Goal: Task Accomplishment & Management: Manage account settings

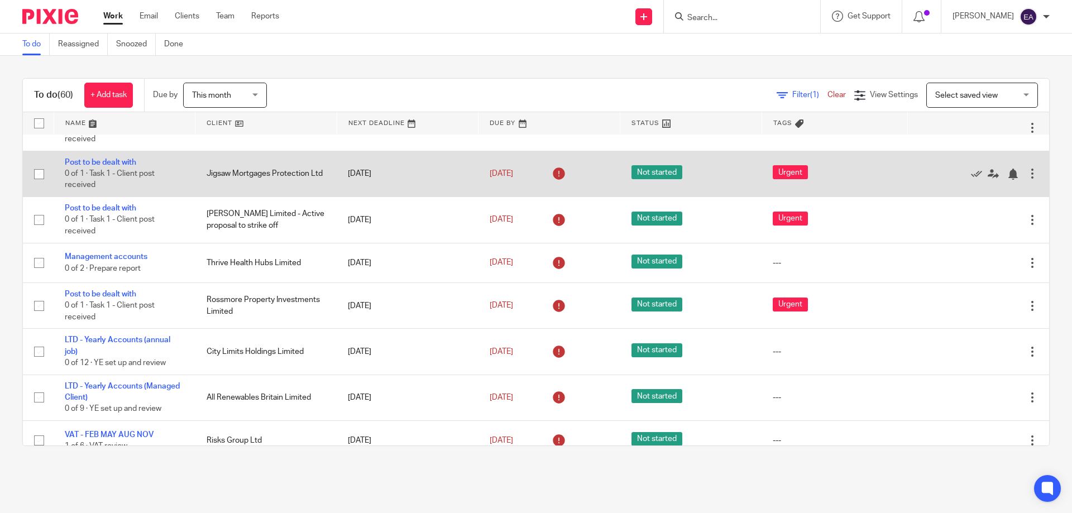
scroll to position [279, 0]
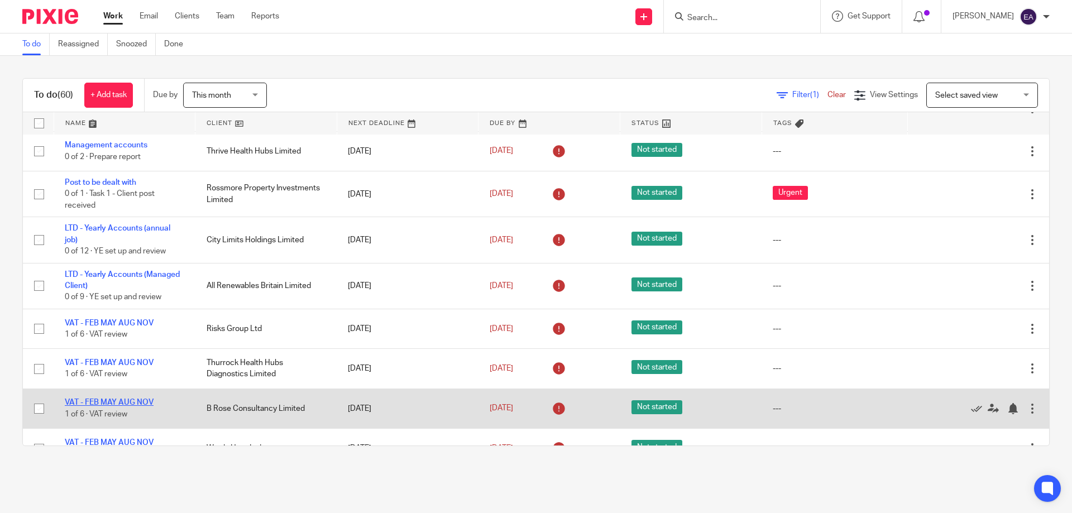
click at [149, 403] on link "VAT - FEB MAY AUG NOV" at bounding box center [109, 403] width 89 height 8
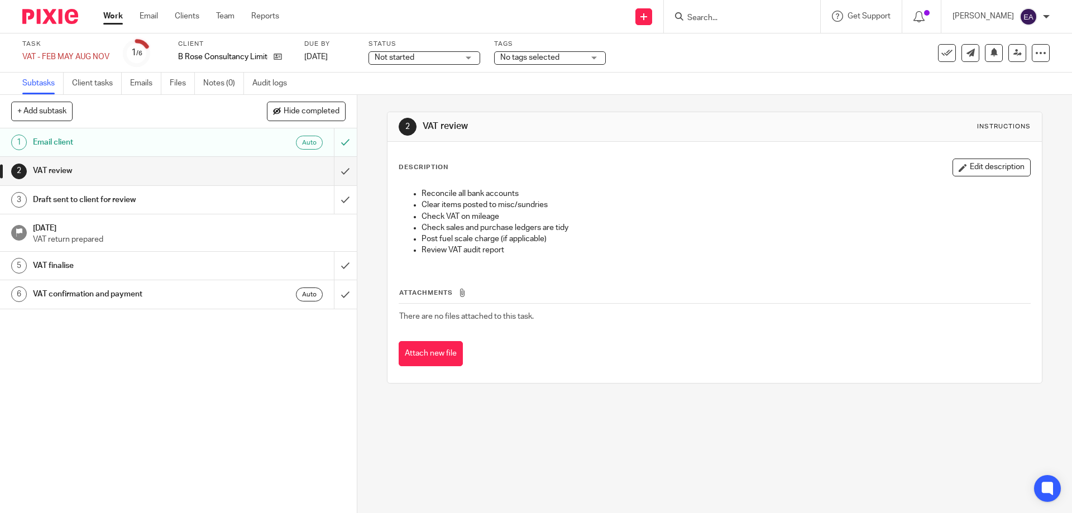
click at [473, 59] on div "Not started Not started" at bounding box center [425, 57] width 112 height 13
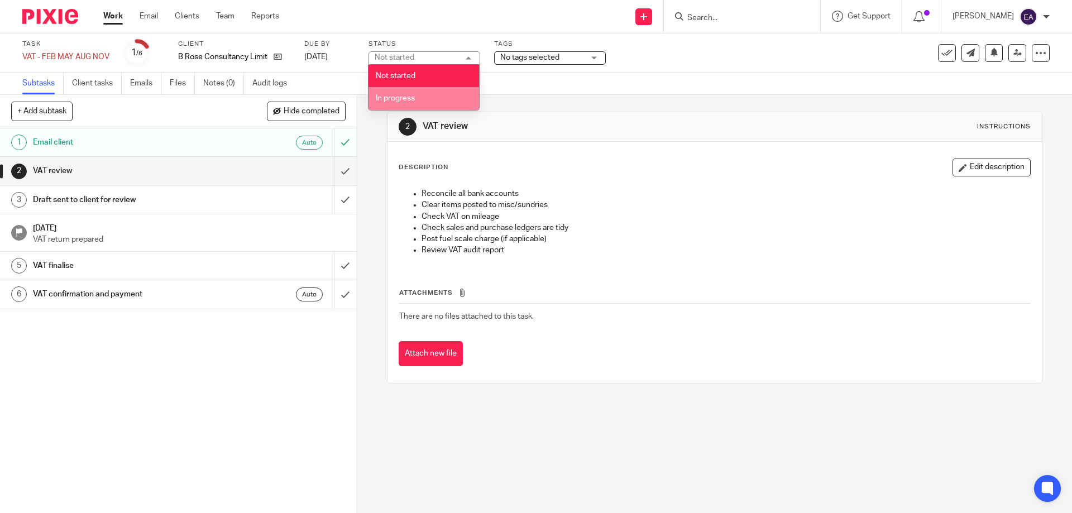
click at [432, 96] on li "In progress" at bounding box center [424, 98] width 111 height 23
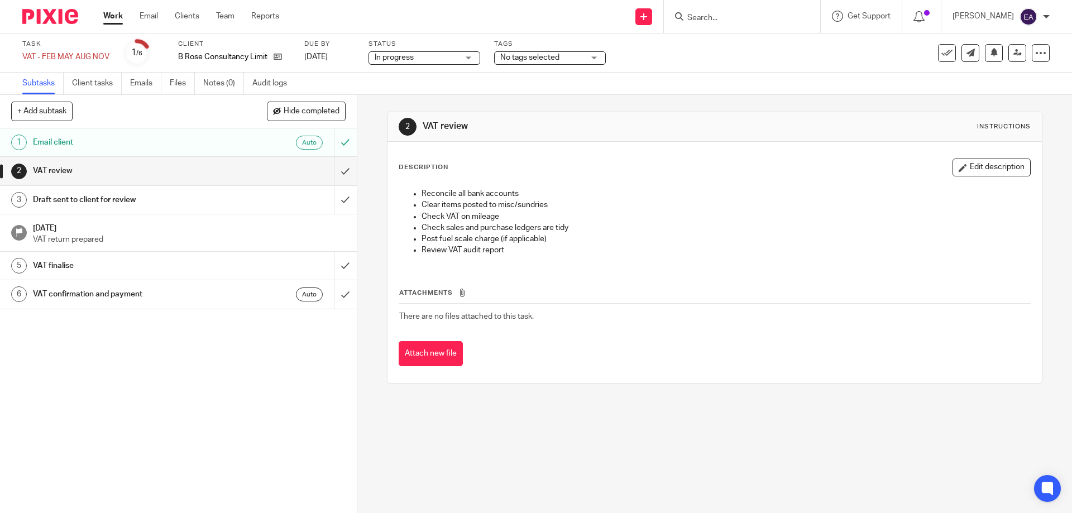
click at [594, 60] on div "No tags selected" at bounding box center [550, 57] width 112 height 13
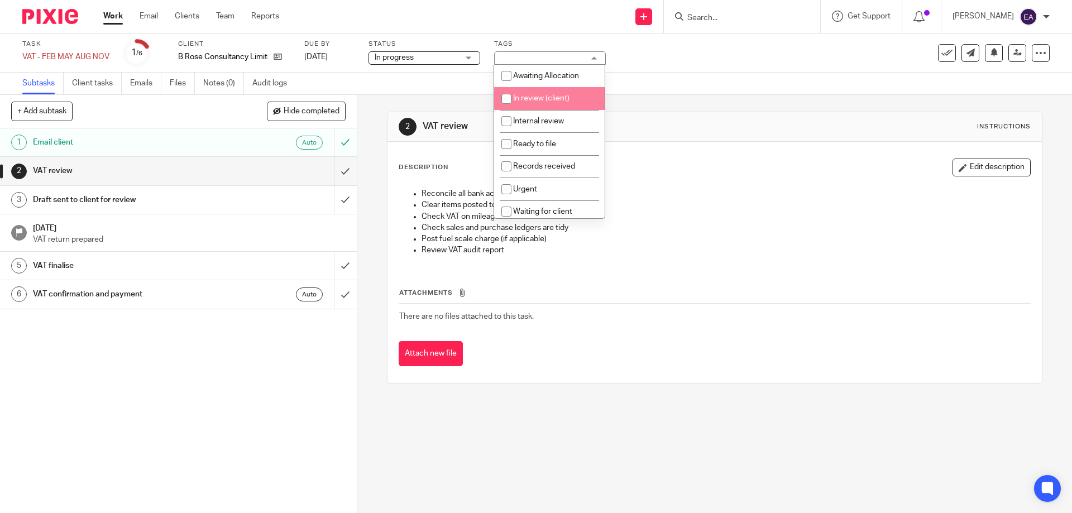
click at [536, 100] on span "In review (client)" at bounding box center [541, 98] width 56 height 8
checkbox input "true"
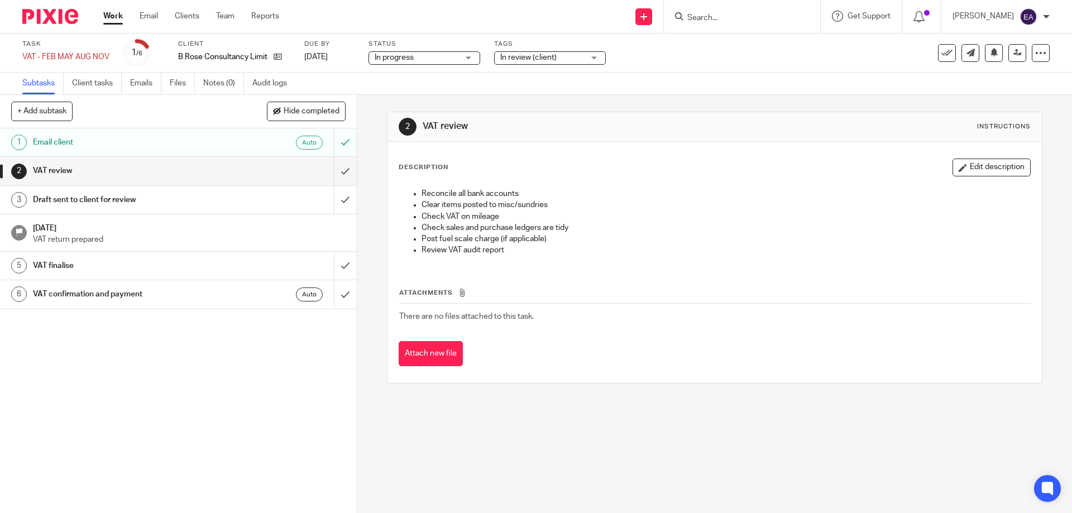
click at [490, 375] on div "Description Edit description Reconcile all bank accounts Clear items posted to …" at bounding box center [715, 262] width 654 height 241
click at [112, 13] on link "Work" at bounding box center [113, 16] width 20 height 11
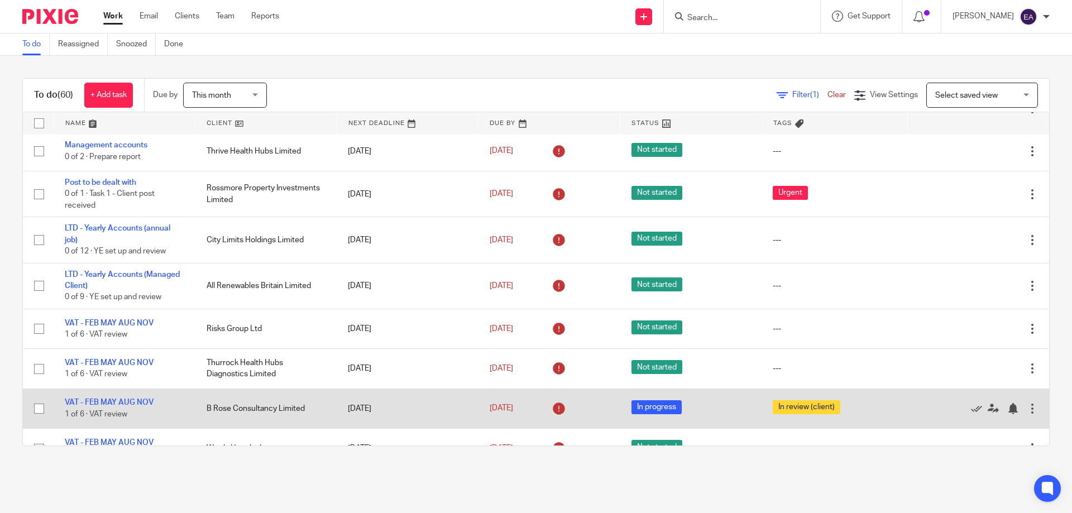
scroll to position [335, 0]
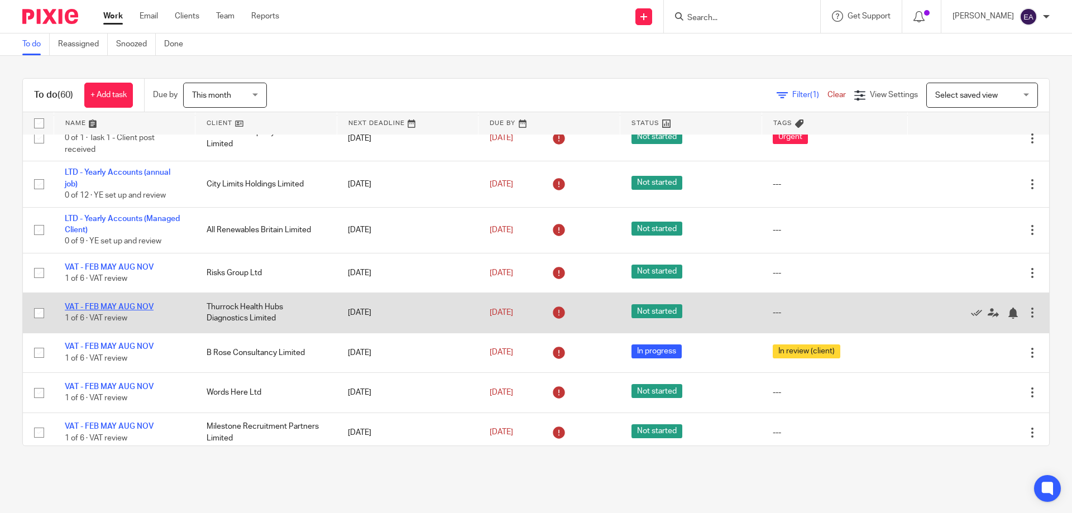
click at [135, 306] on link "VAT - FEB MAY AUG NOV" at bounding box center [109, 307] width 89 height 8
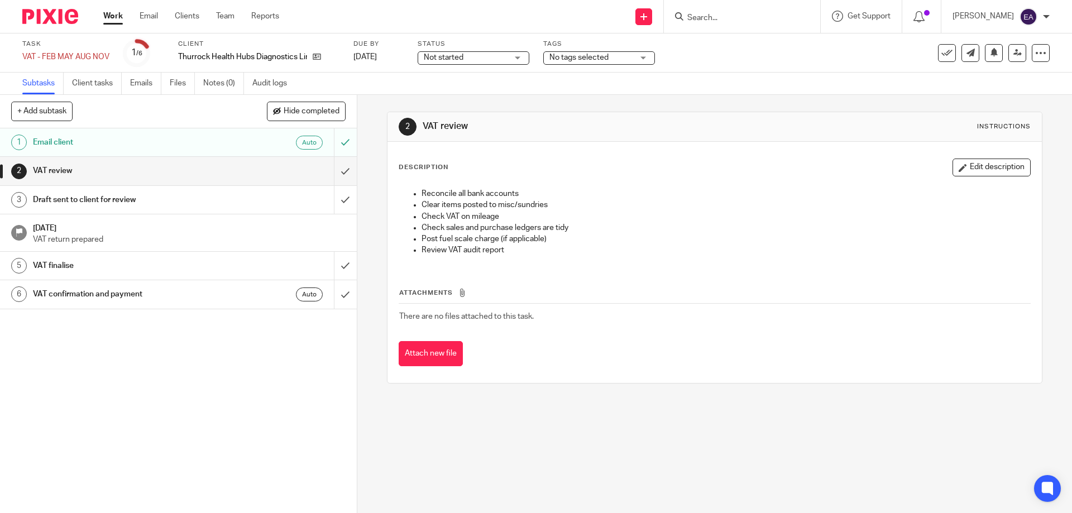
click at [519, 55] on div "Not started Not started" at bounding box center [474, 57] width 112 height 13
drag, startPoint x: 460, startPoint y: 98, endPoint x: 466, endPoint y: 97, distance: 6.2
click at [461, 98] on span "In progress" at bounding box center [445, 98] width 39 height 8
click at [649, 58] on div "No tags selected" at bounding box center [599, 57] width 112 height 13
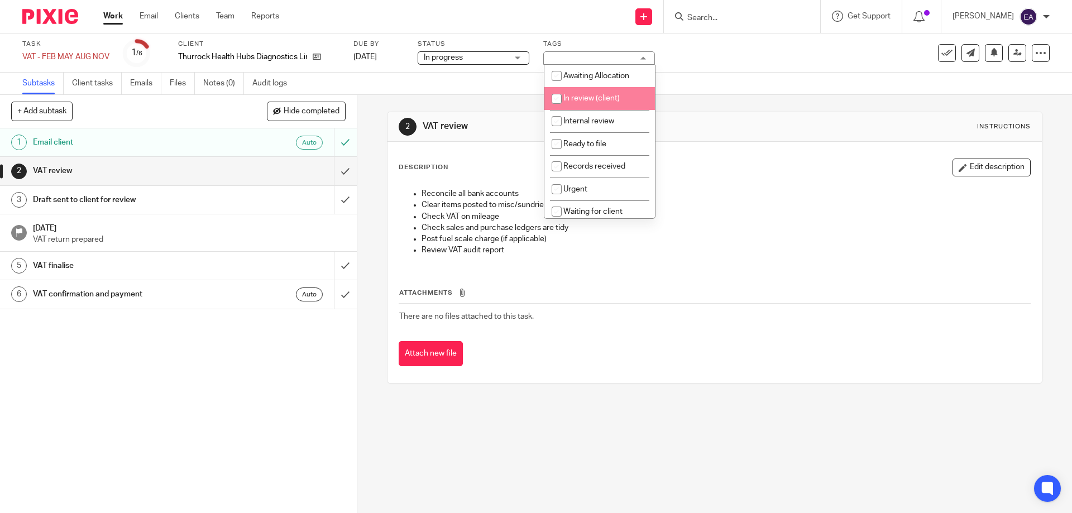
click at [609, 100] on span "In review (client)" at bounding box center [592, 98] width 56 height 8
checkbox input "true"
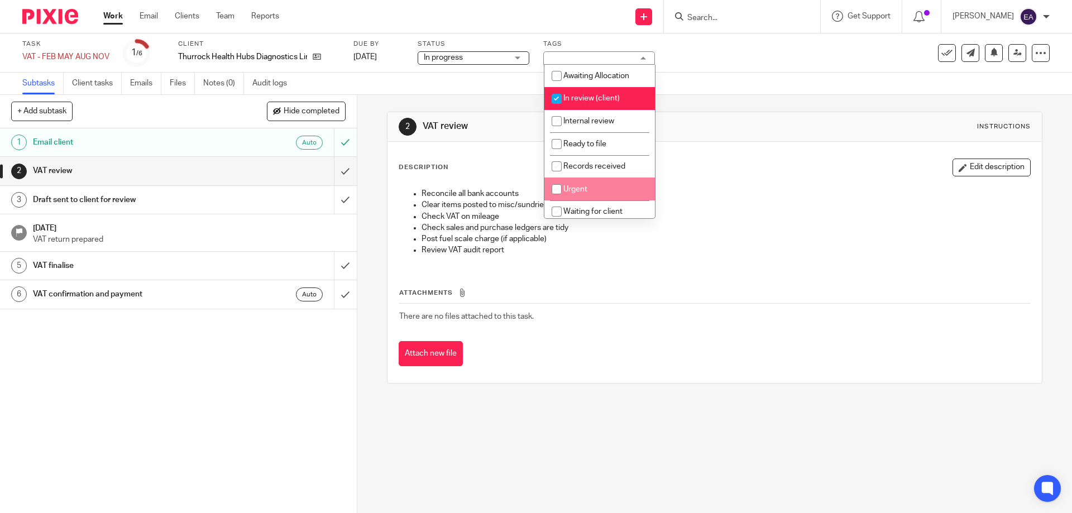
scroll to position [56, 0]
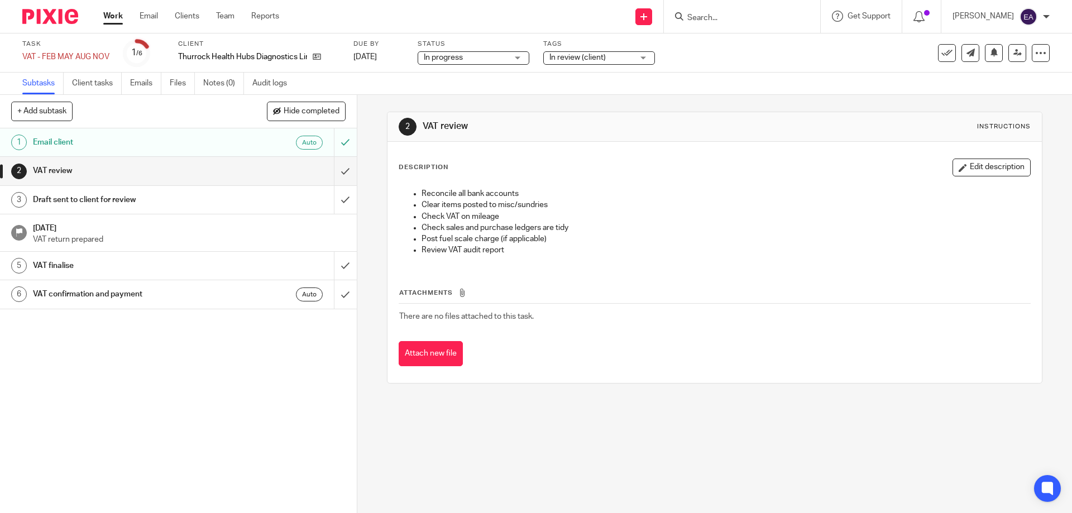
click at [608, 339] on div "Attachments There are no files attached to this task. Attach new file" at bounding box center [715, 316] width 632 height 102
click at [109, 16] on link "Work" at bounding box center [113, 16] width 20 height 11
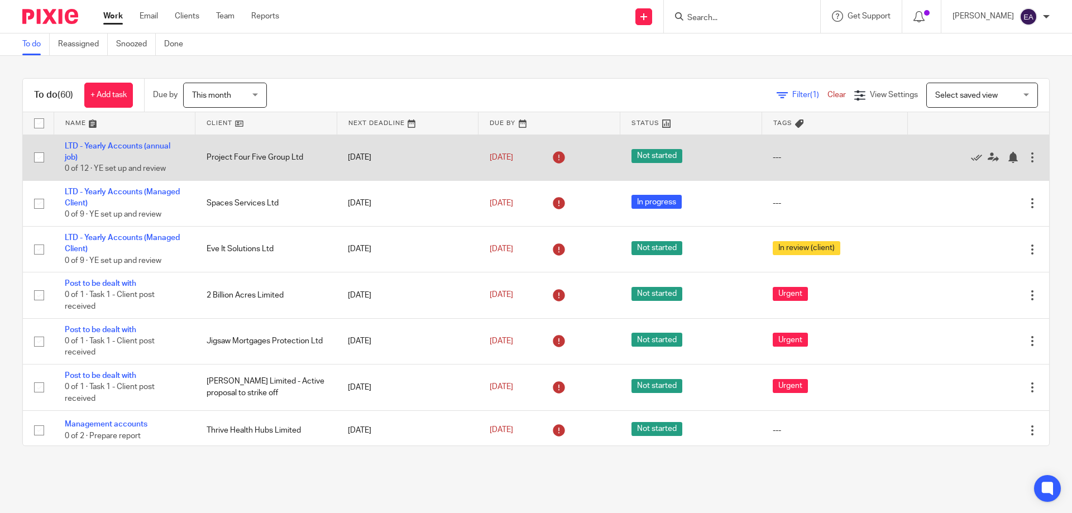
click at [246, 158] on td "Project Four Five Group Ltd" at bounding box center [266, 158] width 142 height 46
click at [145, 143] on link "LTD - Yearly Accounts (annual job)" at bounding box center [118, 151] width 106 height 19
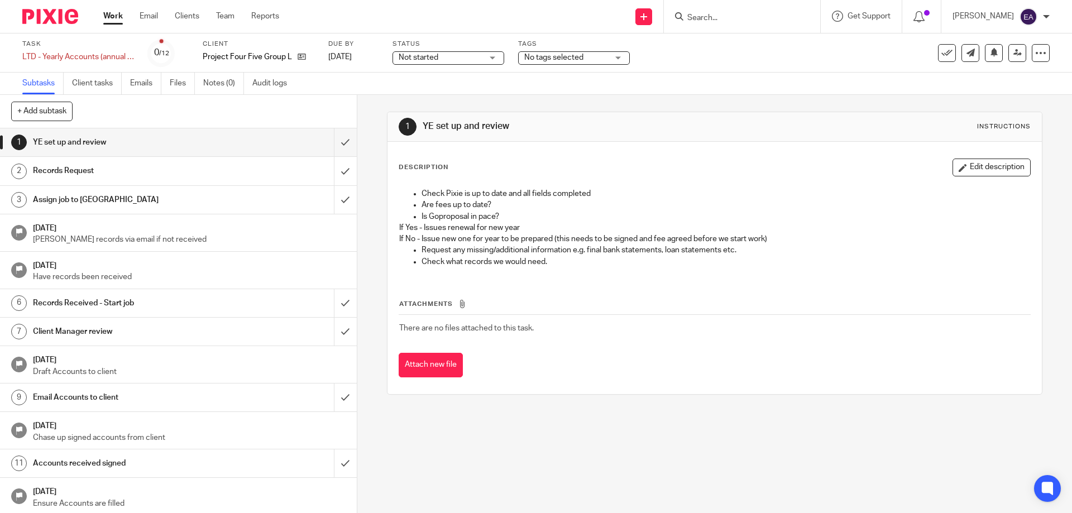
click at [498, 56] on div "Not started Not started" at bounding box center [449, 57] width 112 height 13
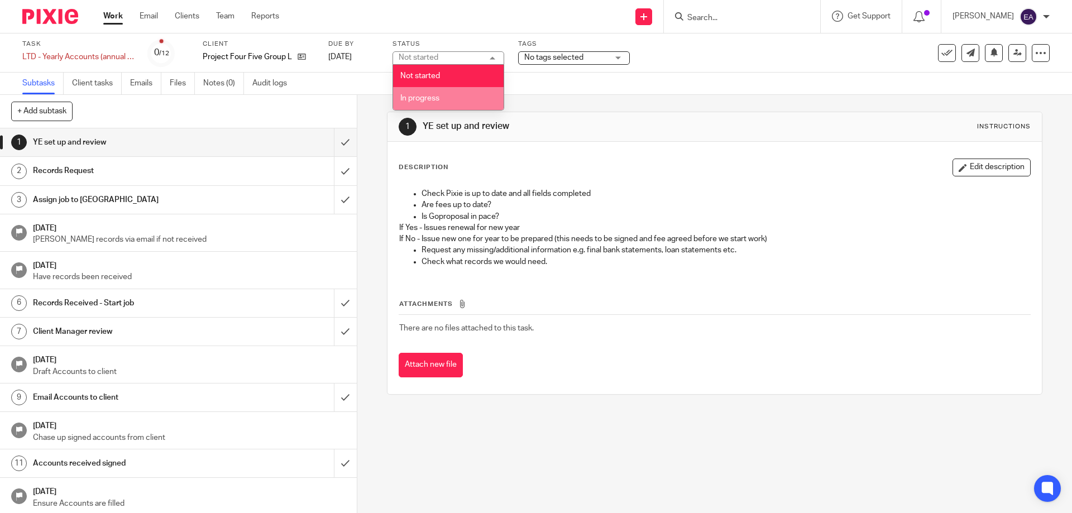
click at [473, 93] on li "In progress" at bounding box center [448, 98] width 111 height 23
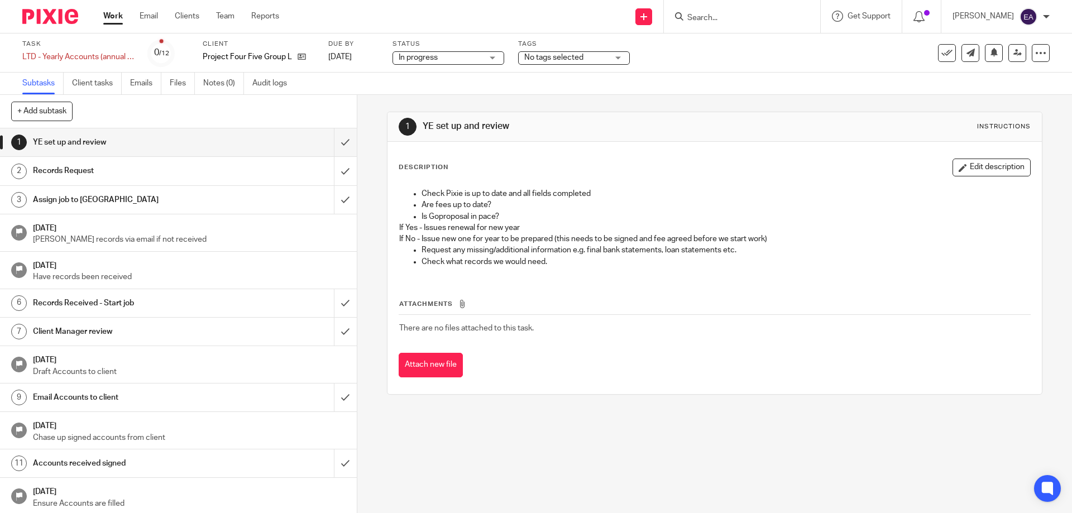
click at [622, 57] on div "No tags selected" at bounding box center [574, 57] width 112 height 13
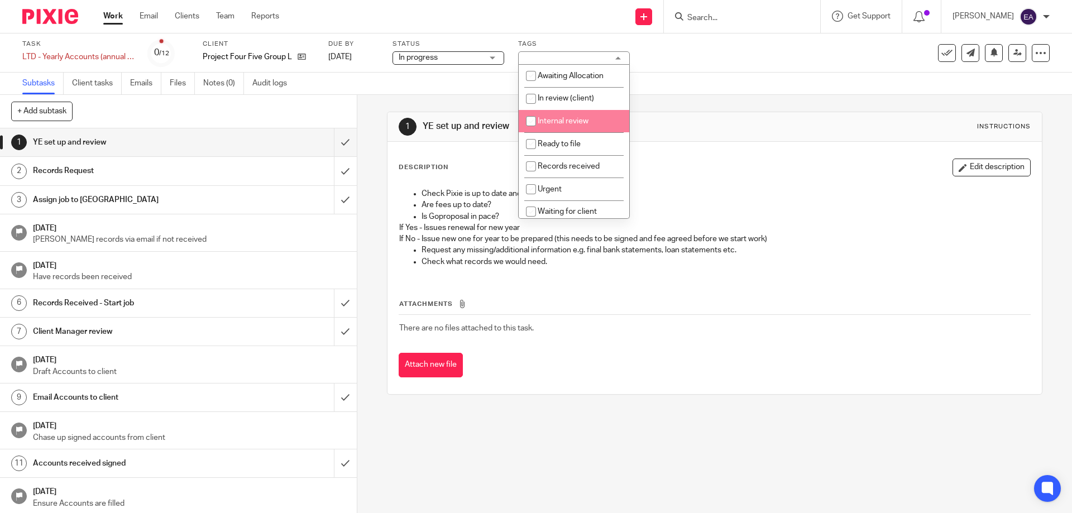
click at [567, 118] on span "Internal review" at bounding box center [563, 121] width 51 height 8
checkbox input "true"
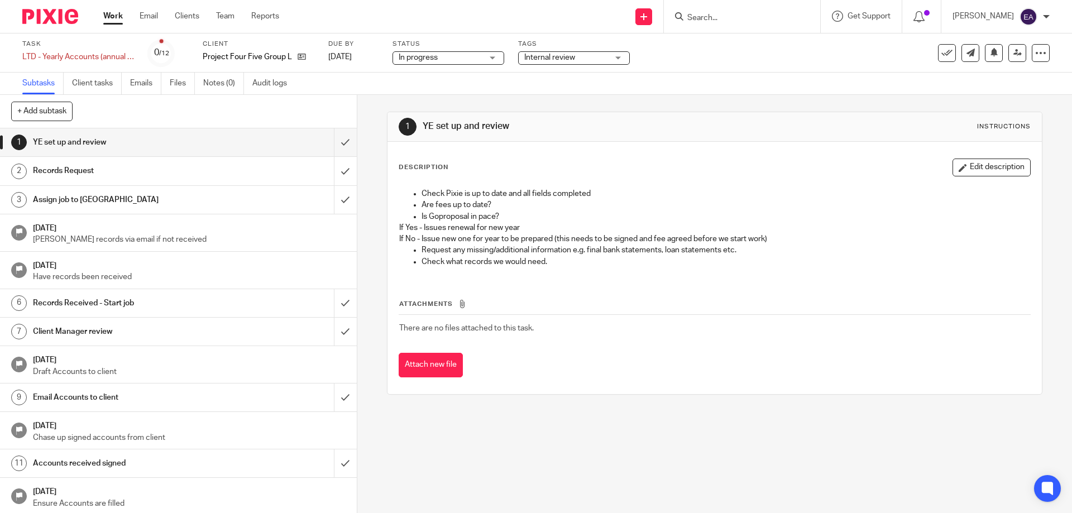
click at [112, 17] on link "Work" at bounding box center [113, 16] width 20 height 11
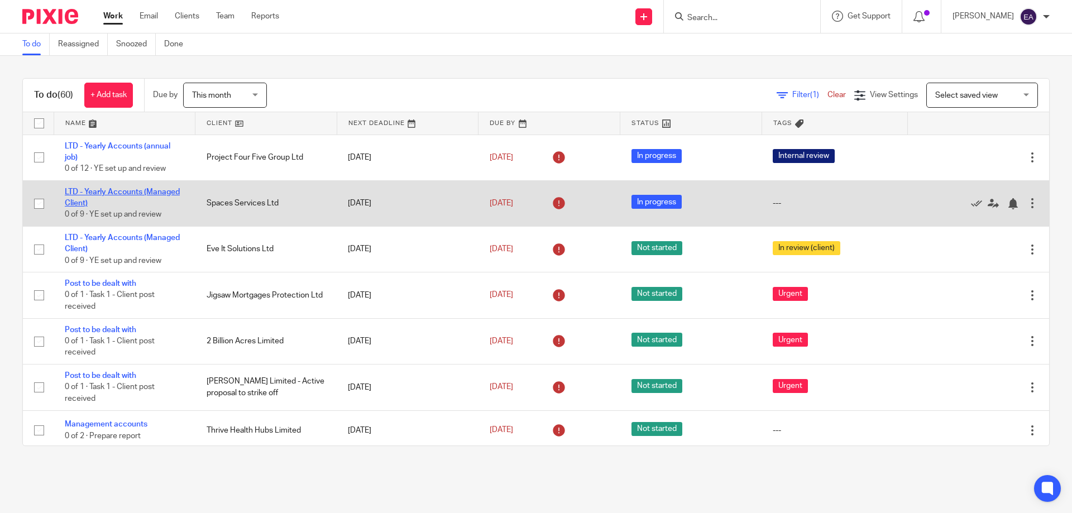
click at [142, 190] on link "LTD - Yearly Accounts (Managed Client)" at bounding box center [122, 197] width 115 height 19
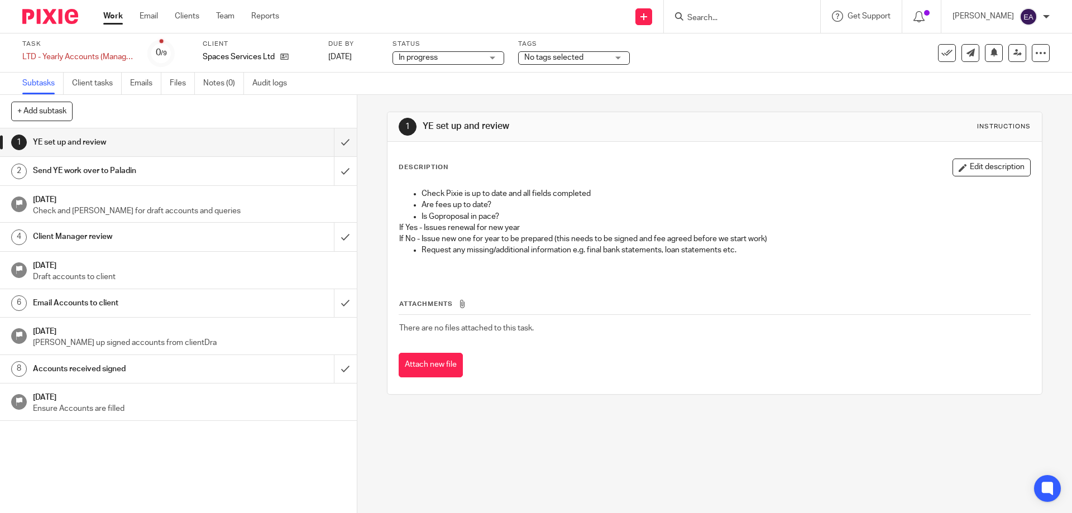
click at [623, 59] on div "No tags selected" at bounding box center [574, 57] width 112 height 13
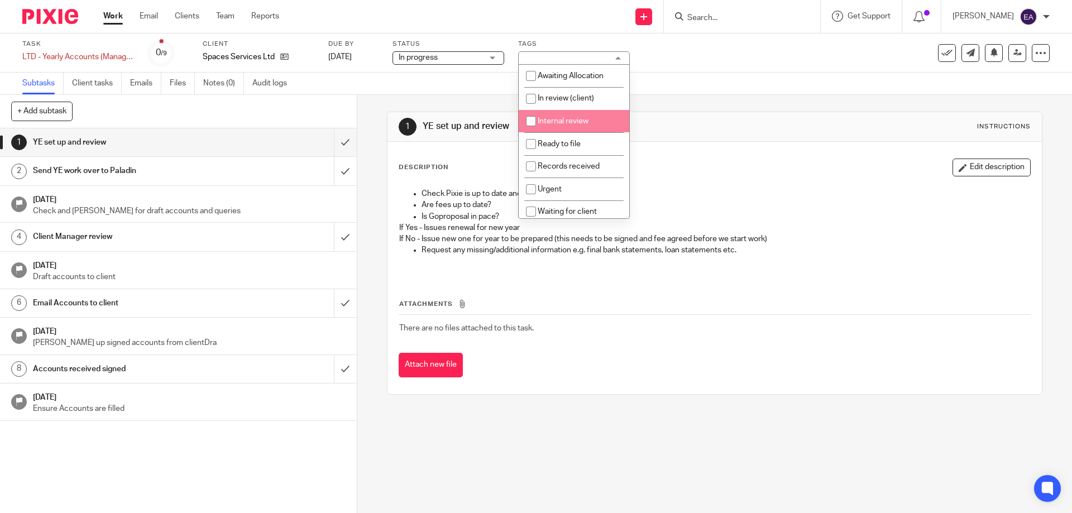
click at [526, 120] on input "checkbox" at bounding box center [531, 121] width 21 height 21
checkbox input "true"
click at [119, 16] on link "Work" at bounding box center [113, 16] width 20 height 11
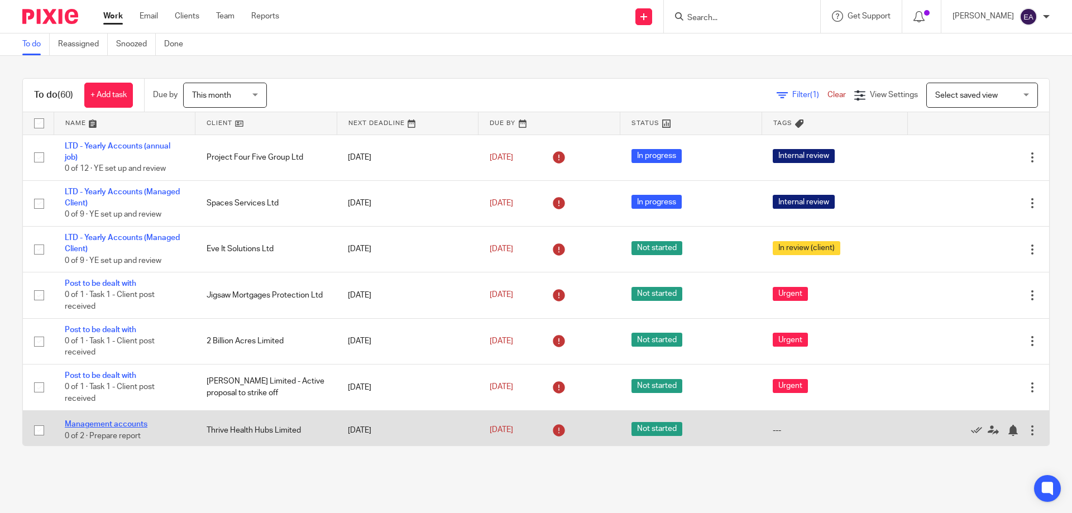
click at [125, 425] on link "Management accounts" at bounding box center [106, 425] width 83 height 8
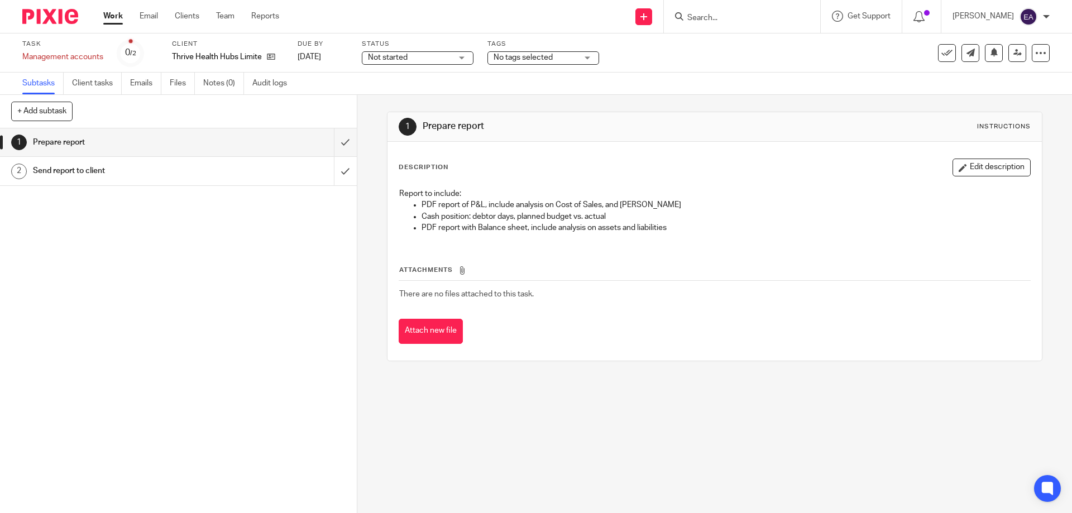
click at [461, 56] on div "Not started Not started" at bounding box center [418, 57] width 112 height 13
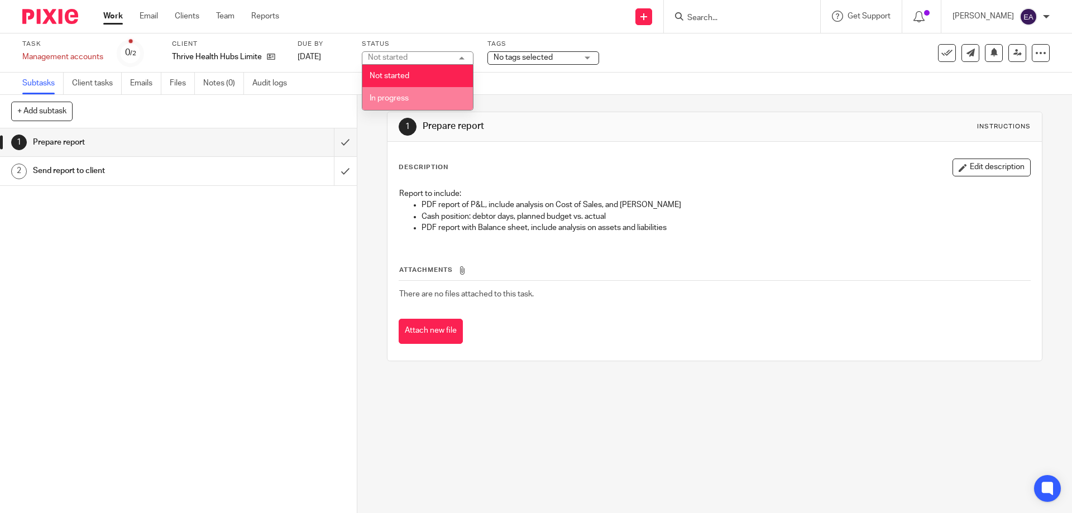
click at [439, 99] on li "In progress" at bounding box center [417, 98] width 111 height 23
click at [593, 55] on div "No tags selected" at bounding box center [544, 57] width 112 height 13
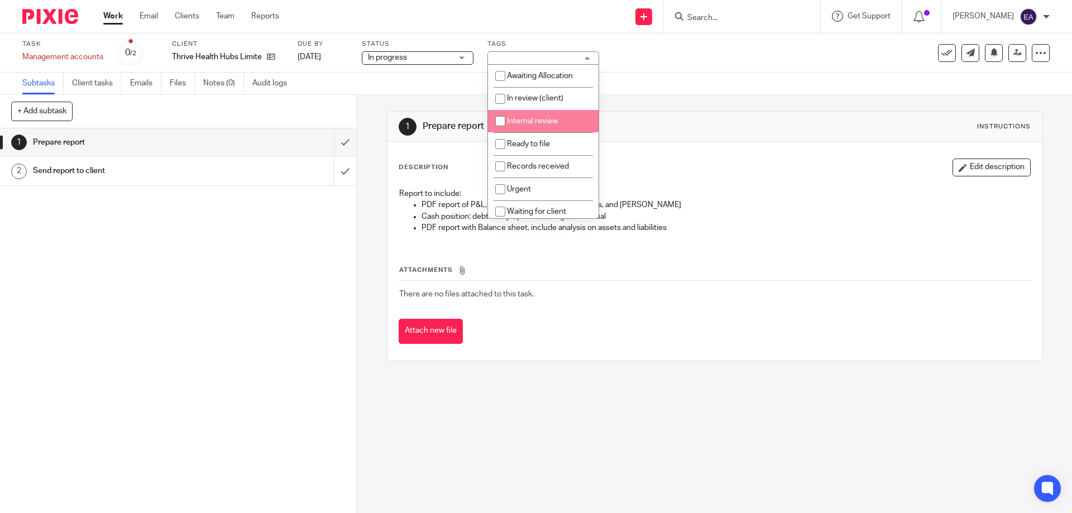
click at [559, 125] on li "Internal review" at bounding box center [543, 121] width 111 height 23
checkbox input "true"
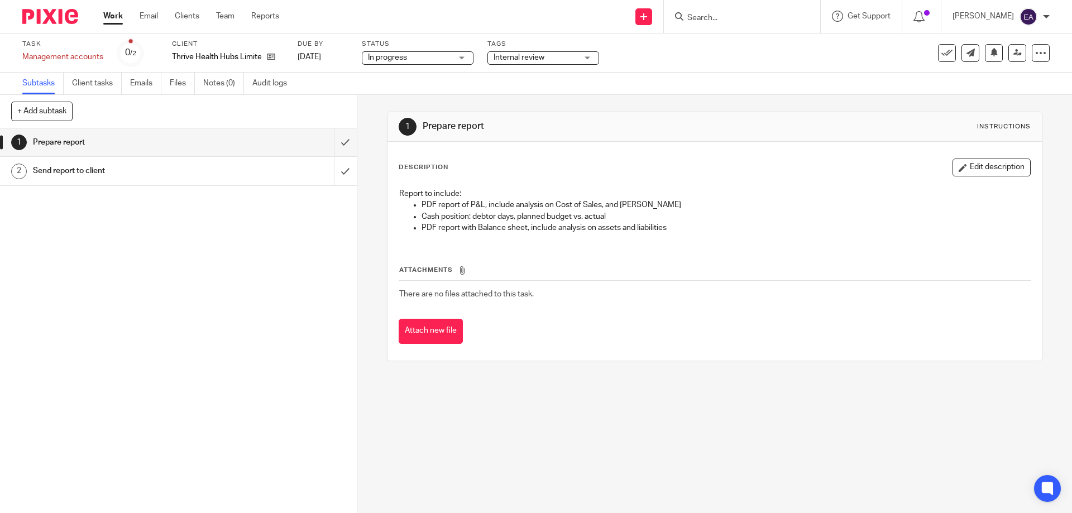
click at [117, 16] on link "Work" at bounding box center [113, 16] width 20 height 11
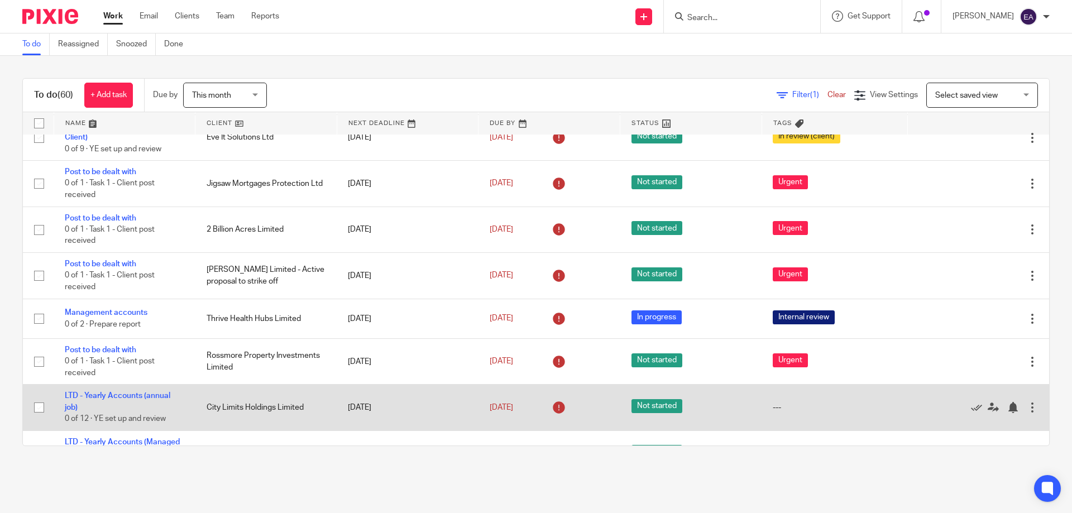
scroll to position [168, 0]
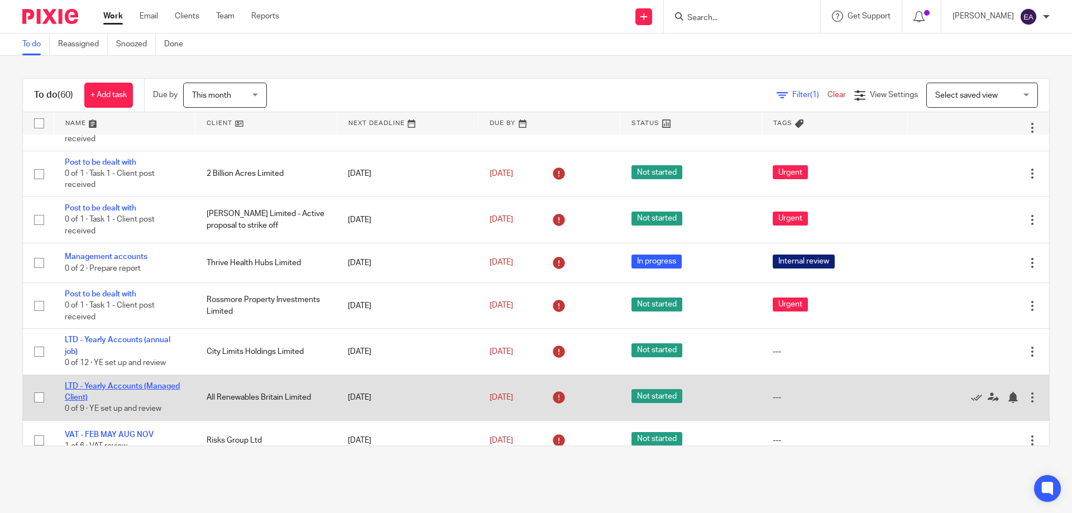
click at [151, 388] on link "LTD - Yearly Accounts (Managed Client)" at bounding box center [122, 392] width 115 height 19
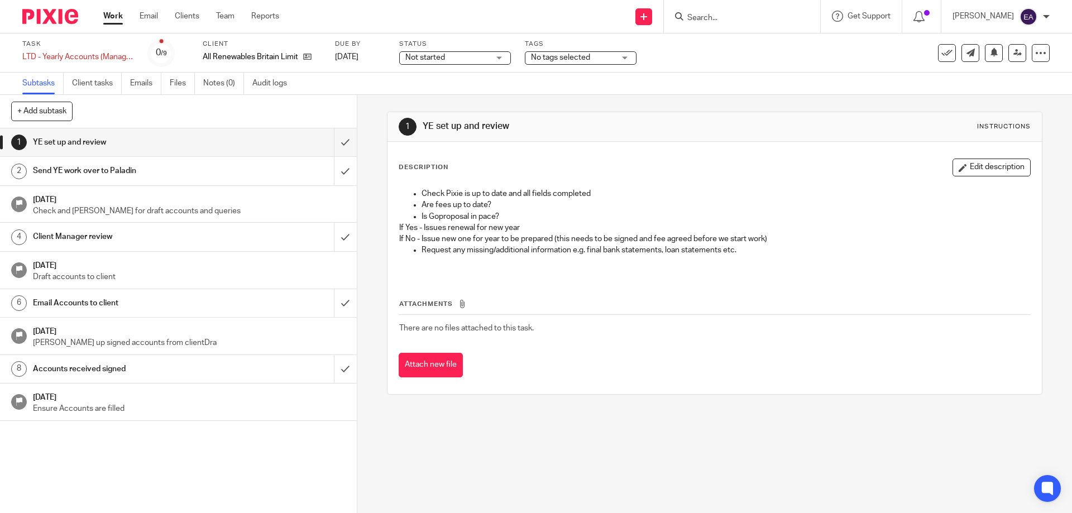
click at [499, 59] on div "Not started Not started" at bounding box center [455, 57] width 112 height 13
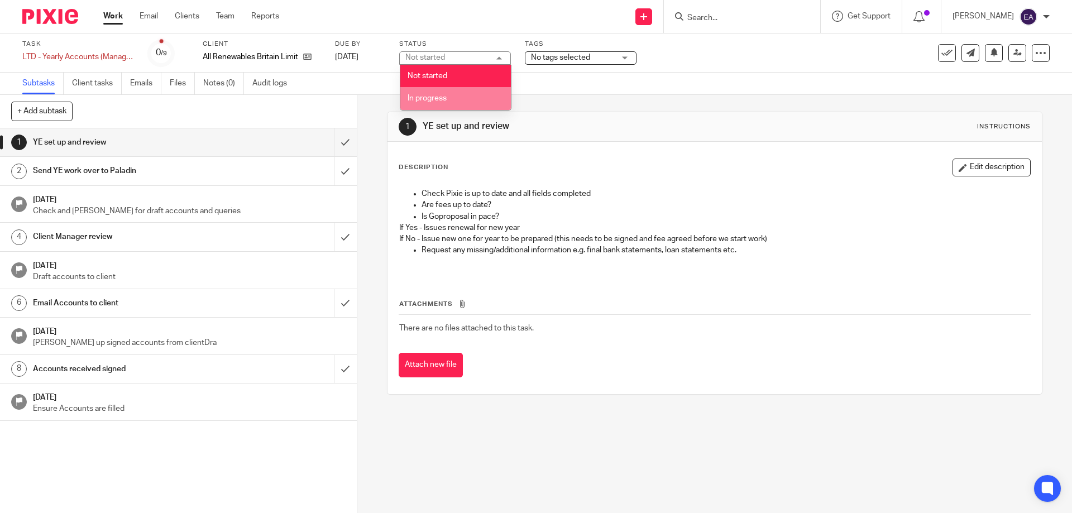
click at [479, 94] on li "In progress" at bounding box center [455, 98] width 111 height 23
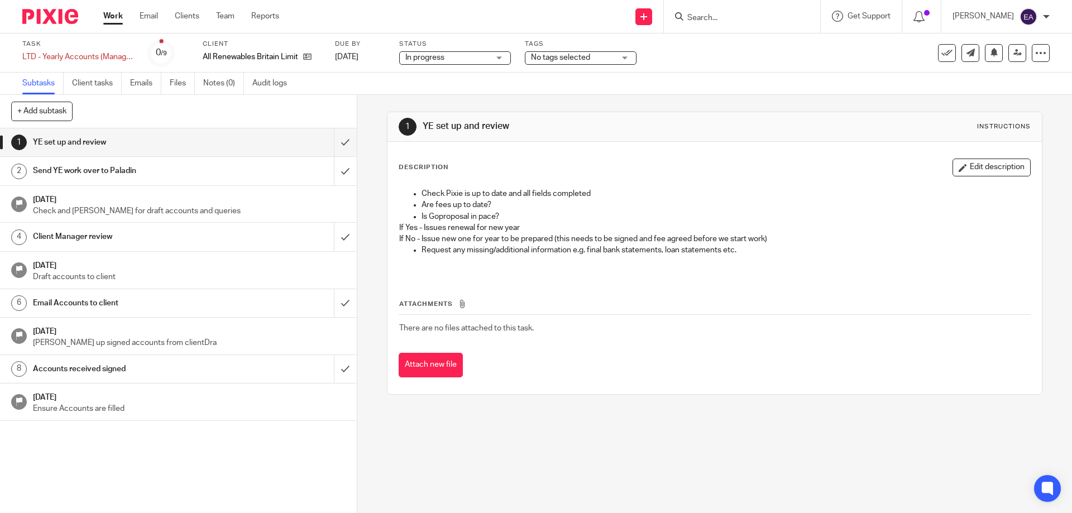
click at [630, 59] on div "No tags selected" at bounding box center [581, 57] width 112 height 13
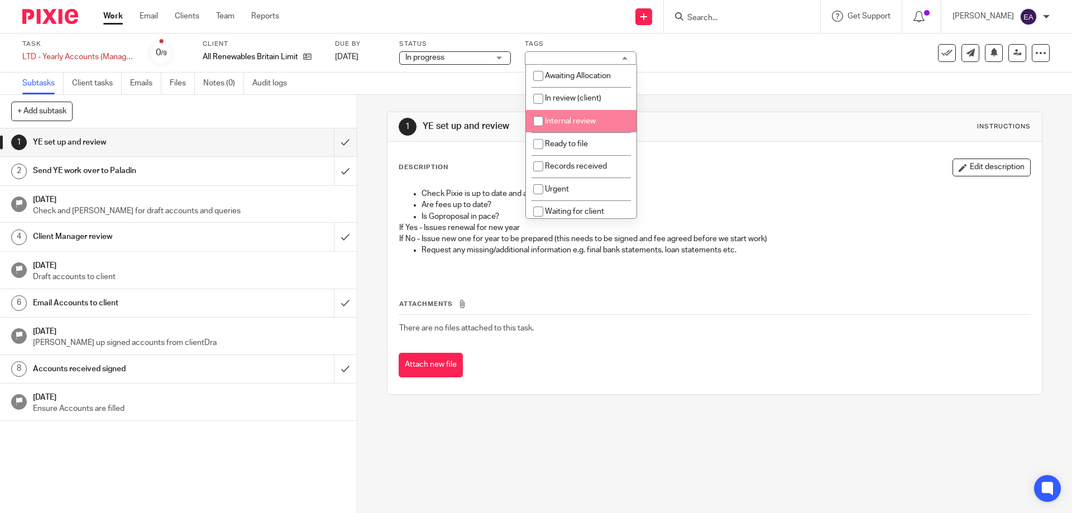
click at [600, 118] on li "Internal review" at bounding box center [581, 121] width 111 height 23
checkbox input "true"
drag, startPoint x: 593, startPoint y: 369, endPoint x: 602, endPoint y: 367, distance: 8.7
click at [594, 369] on div "Attach new file" at bounding box center [715, 365] width 632 height 25
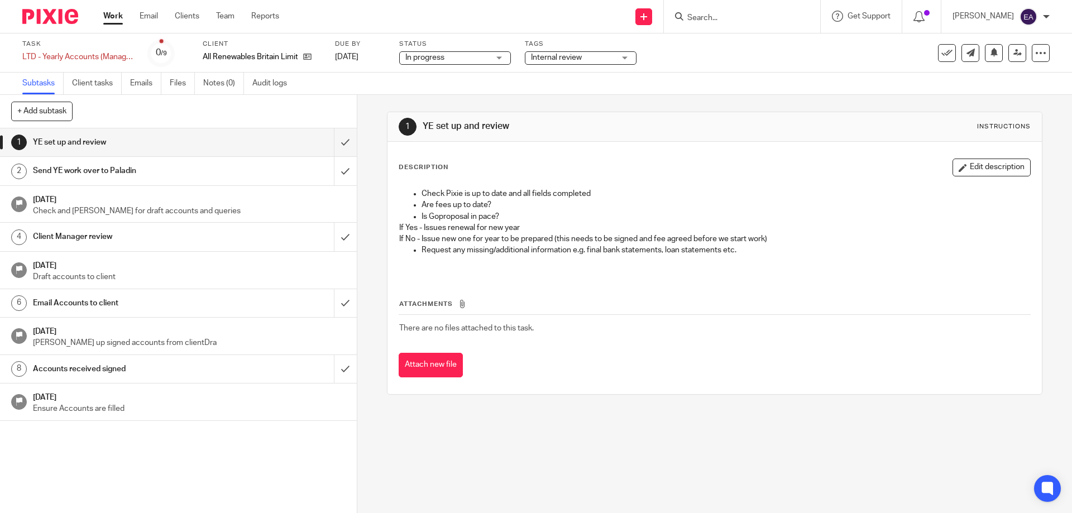
click at [112, 13] on link "Work" at bounding box center [113, 16] width 20 height 11
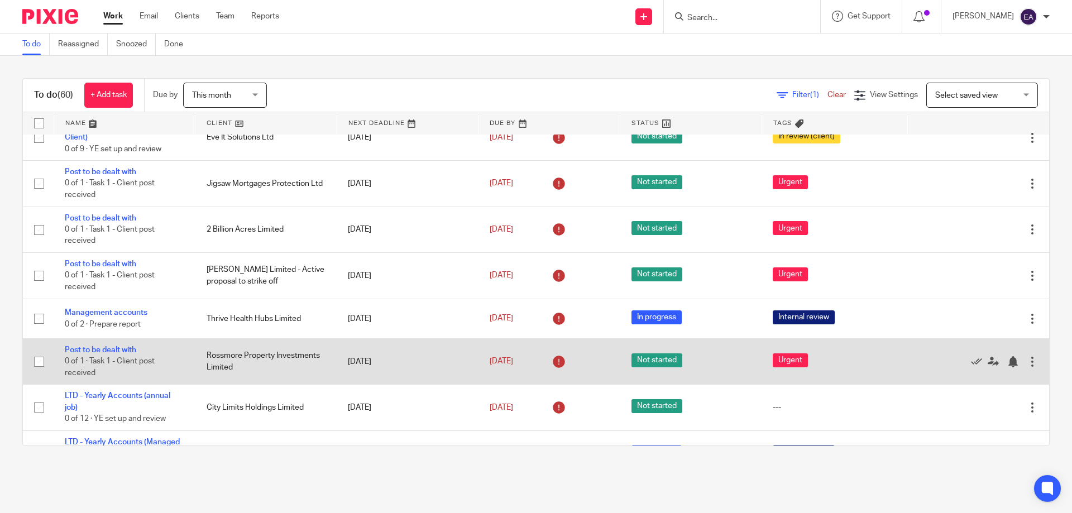
scroll to position [168, 0]
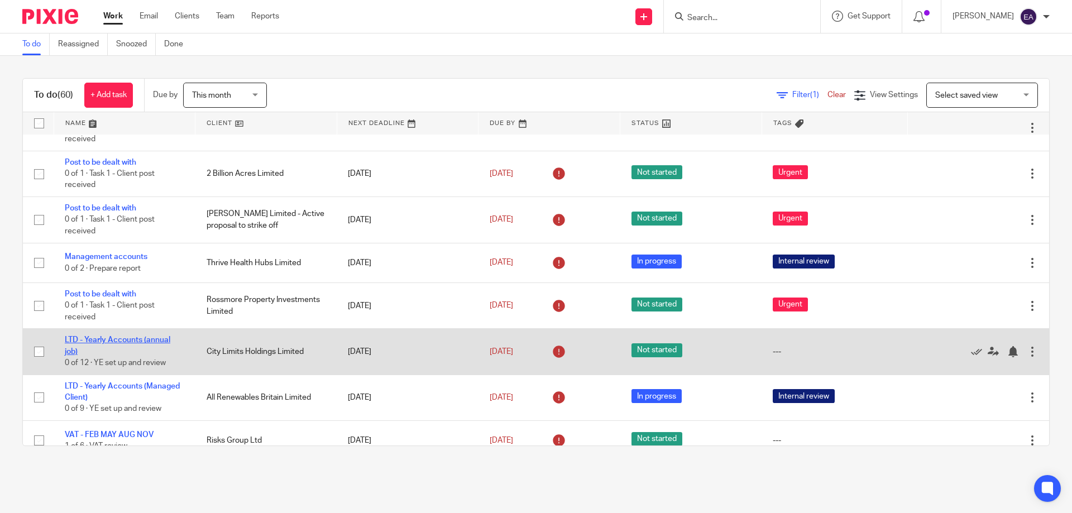
click at [126, 339] on link "LTD - Yearly Accounts (annual job)" at bounding box center [118, 345] width 106 height 19
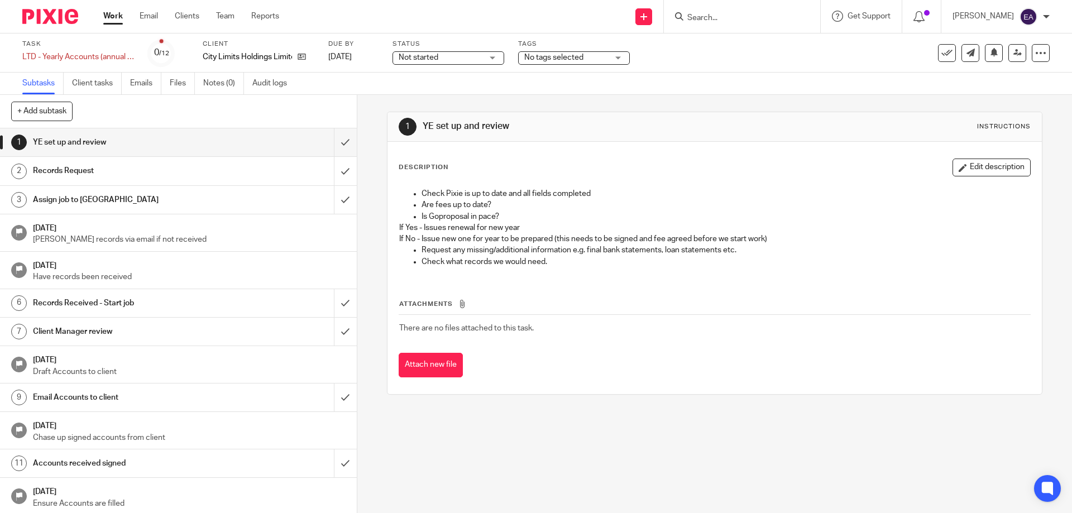
click at [618, 61] on div "No tags selected" at bounding box center [574, 57] width 112 height 13
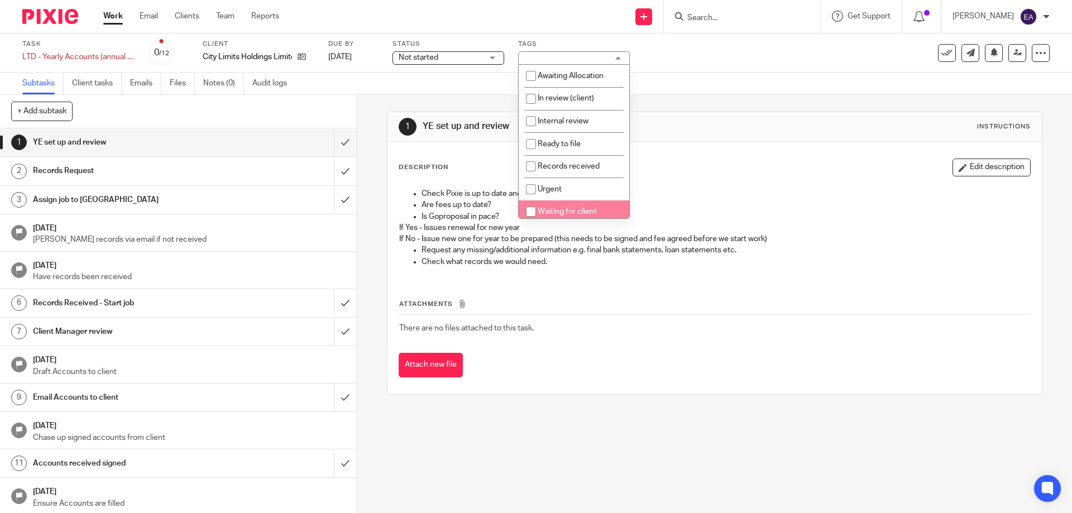
click at [585, 209] on span "Waiting for client" at bounding box center [567, 212] width 59 height 8
checkbox input "true"
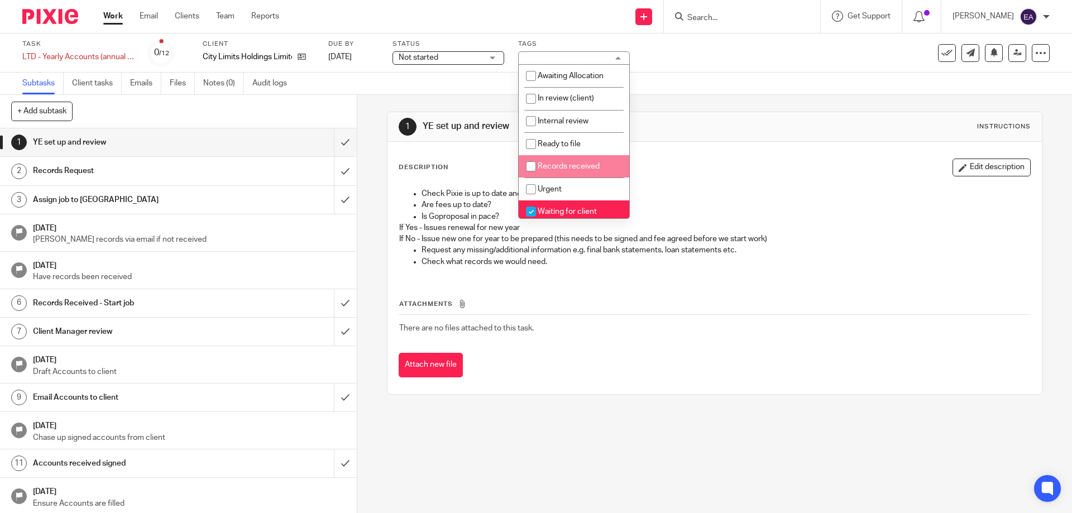
scroll to position [56, 0]
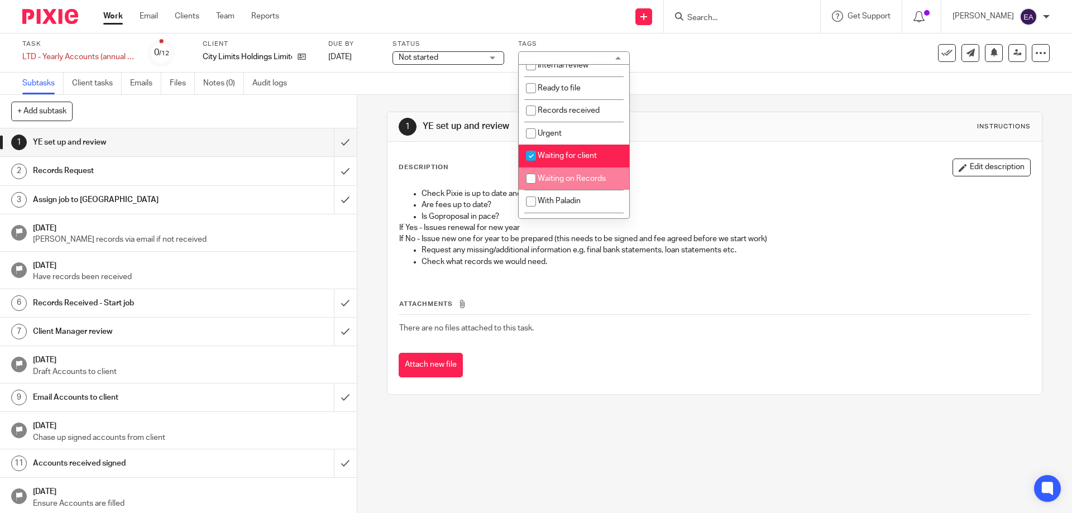
click at [564, 180] on span "Waiting on Records" at bounding box center [572, 179] width 68 height 8
checkbox input "true"
click at [529, 153] on input "checkbox" at bounding box center [531, 155] width 21 height 21
checkbox input "false"
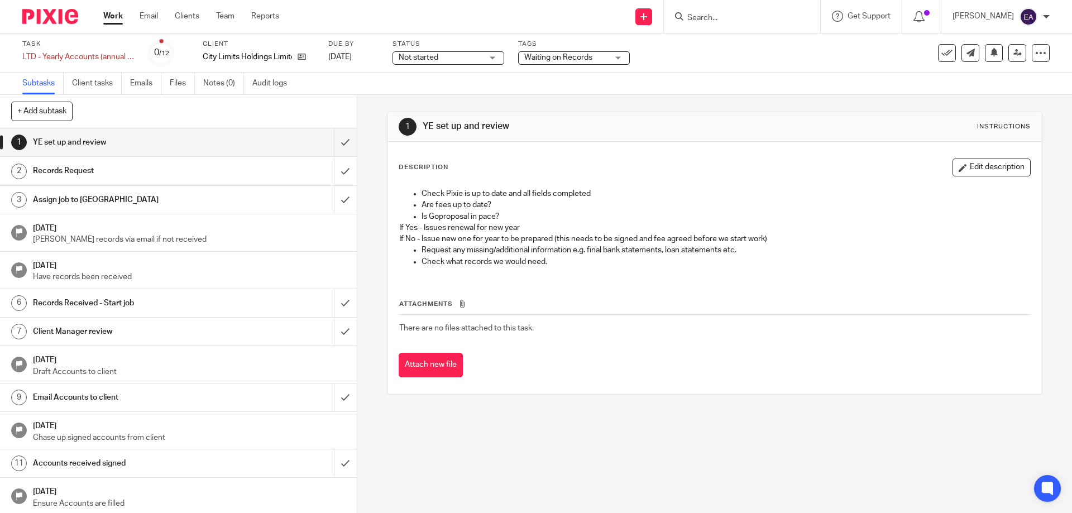
click at [562, 385] on div "Description Edit description Check Pixie is up to date and all fields completed…" at bounding box center [715, 268] width 654 height 252
click at [110, 14] on link "Work" at bounding box center [113, 16] width 20 height 11
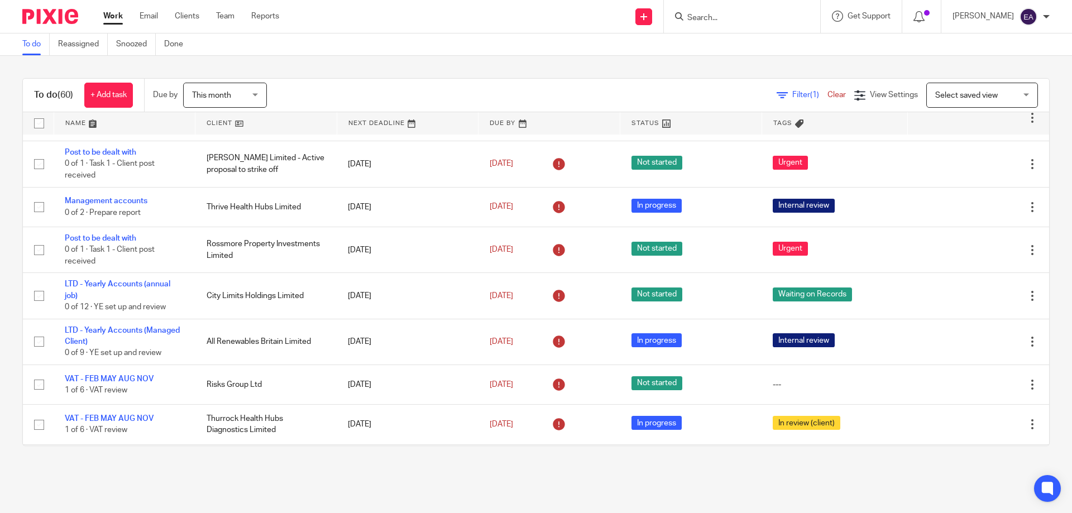
scroll to position [279, 0]
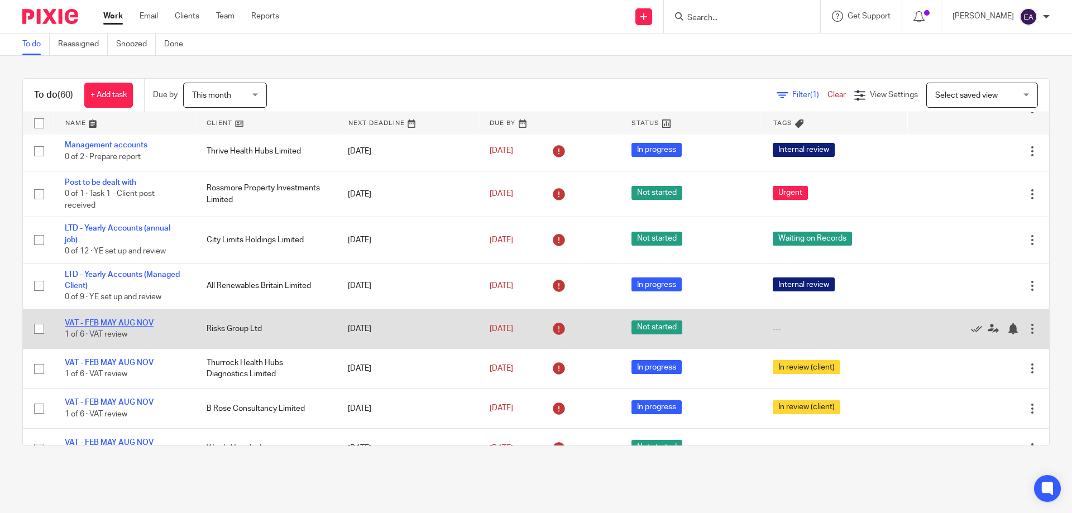
click at [123, 321] on link "VAT - FEB MAY AUG NOV" at bounding box center [109, 323] width 89 height 8
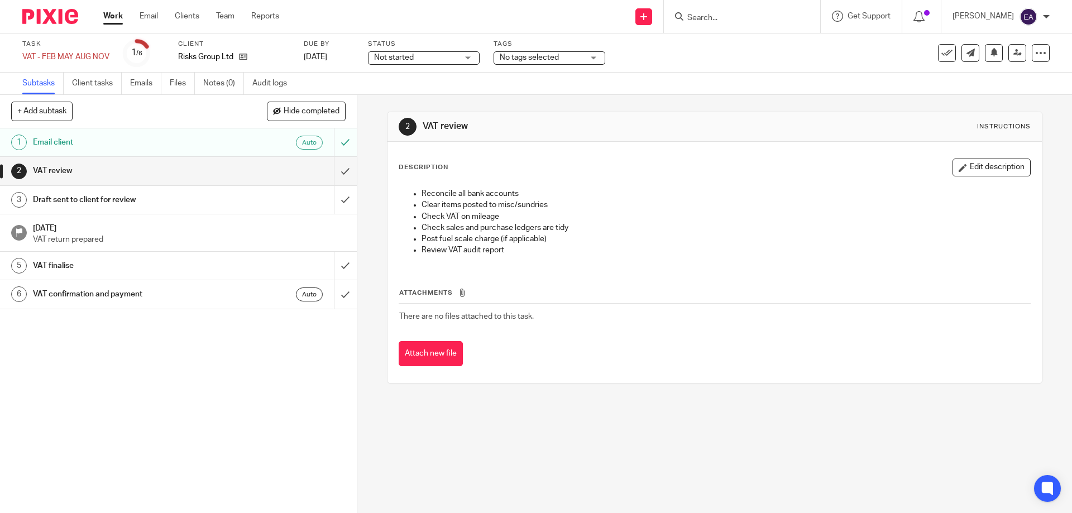
click at [591, 59] on div "No tags selected" at bounding box center [550, 57] width 112 height 13
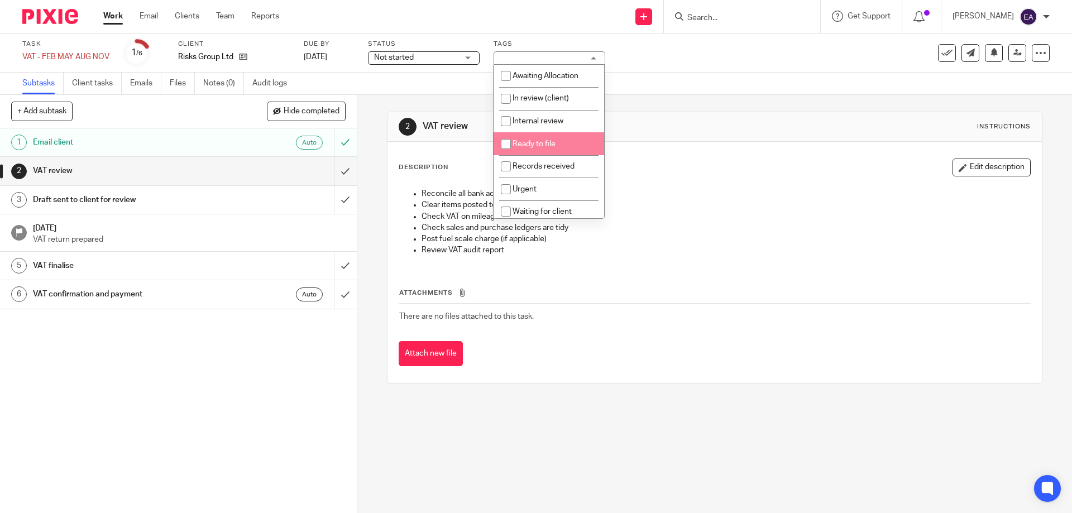
scroll to position [56, 0]
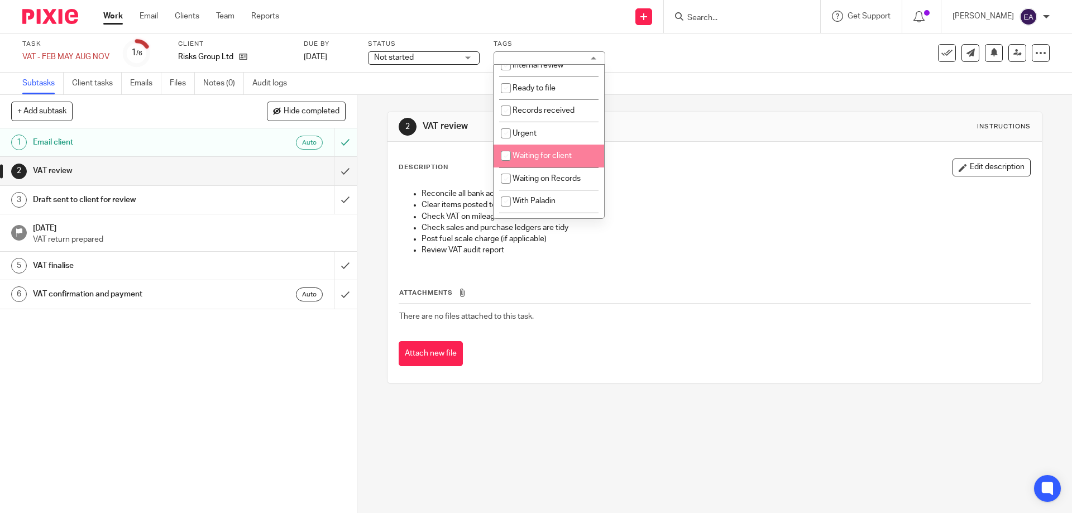
click at [504, 156] on input "checkbox" at bounding box center [505, 155] width 21 height 21
checkbox input "true"
drag, startPoint x: 327, startPoint y: 349, endPoint x: 330, endPoint y: 343, distance: 5.8
click at [329, 346] on div "1 Email client Auto 2 VAT review 3 Draft sent to client for review 21 Sep 2025 …" at bounding box center [178, 320] width 357 height 385
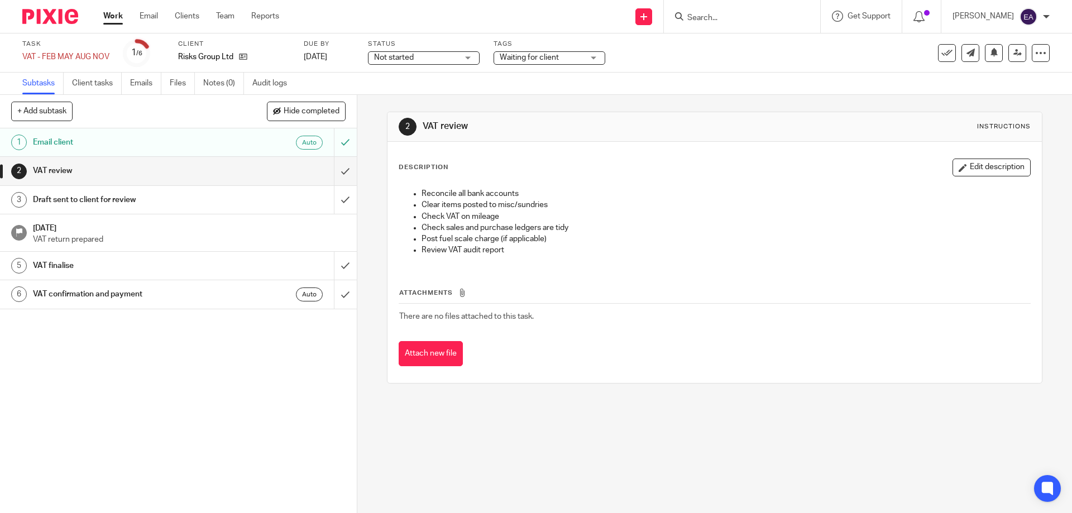
click at [116, 21] on link "Work" at bounding box center [113, 16] width 20 height 11
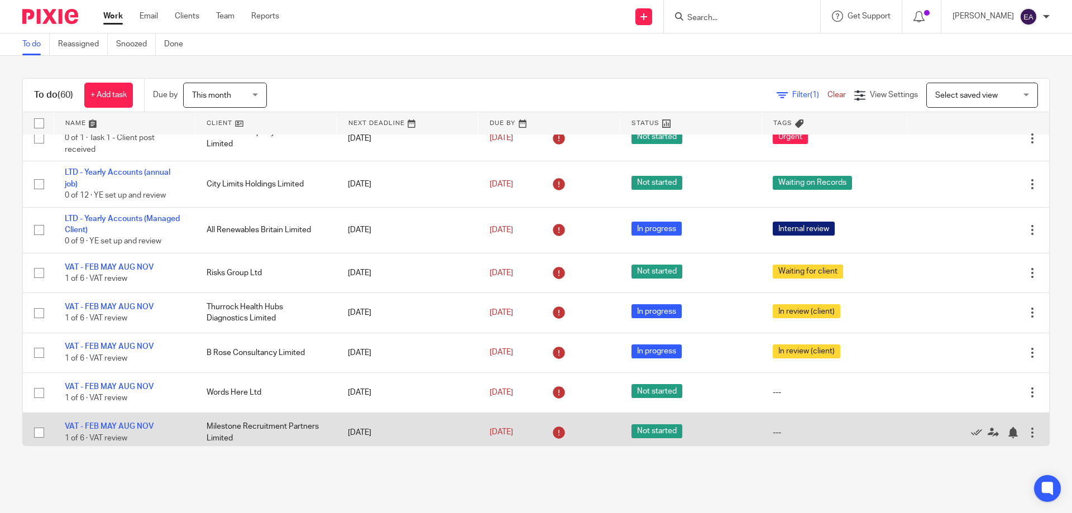
scroll to position [391, 0]
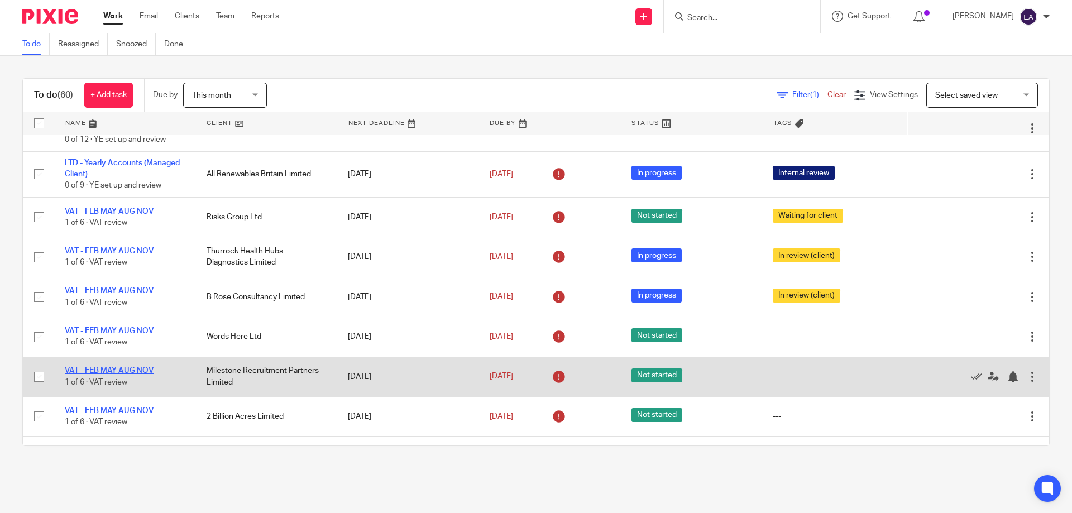
click at [133, 371] on link "VAT - FEB MAY AUG NOV" at bounding box center [109, 371] width 89 height 8
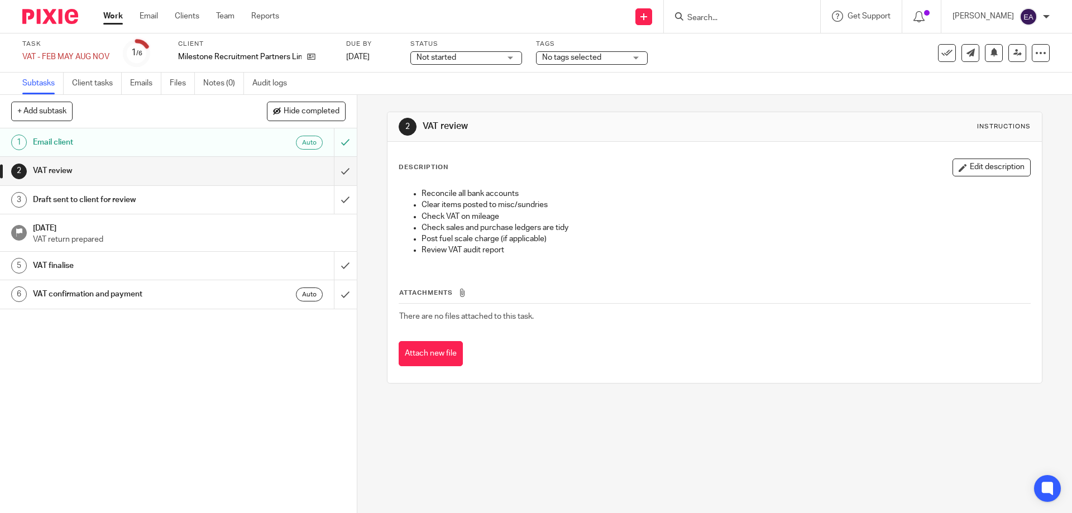
click at [641, 62] on div "No tags selected" at bounding box center [592, 57] width 112 height 13
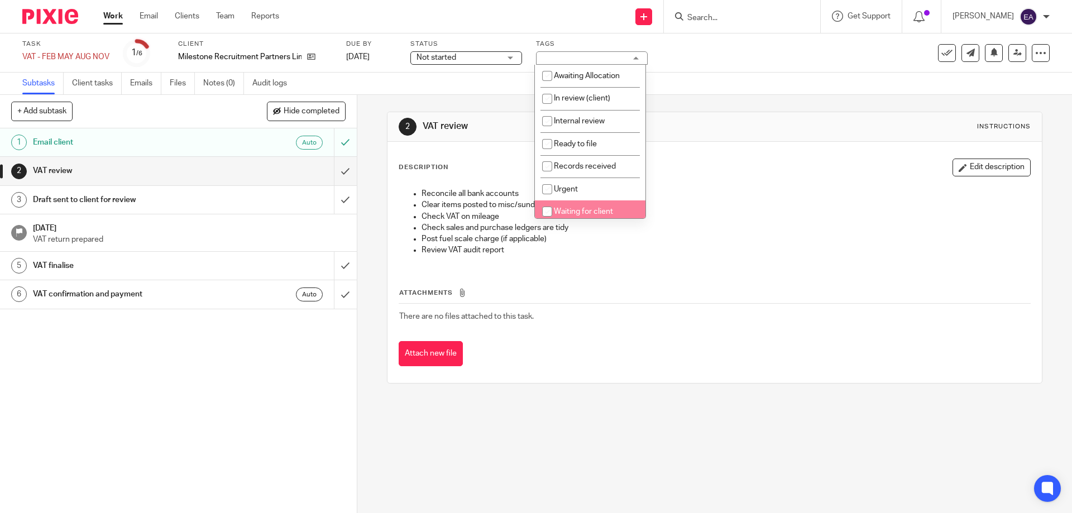
click at [604, 208] on span "Waiting for client" at bounding box center [583, 212] width 59 height 8
checkbox input "true"
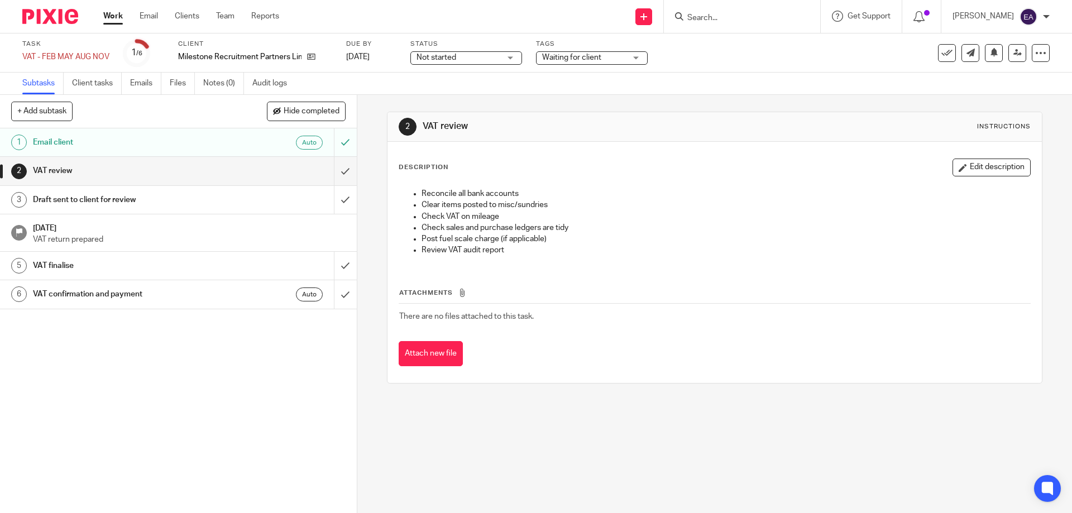
click at [112, 17] on link "Work" at bounding box center [113, 16] width 20 height 11
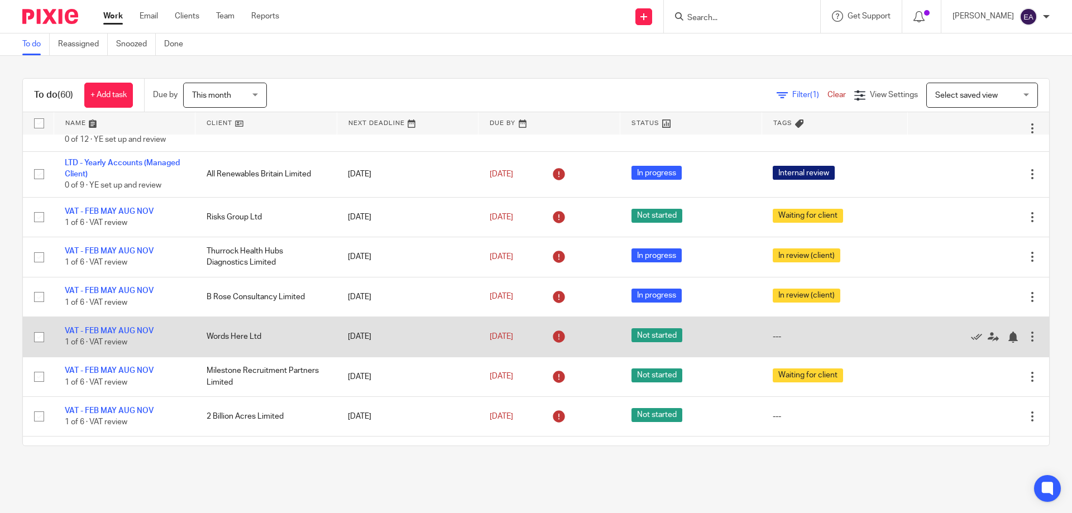
scroll to position [447, 0]
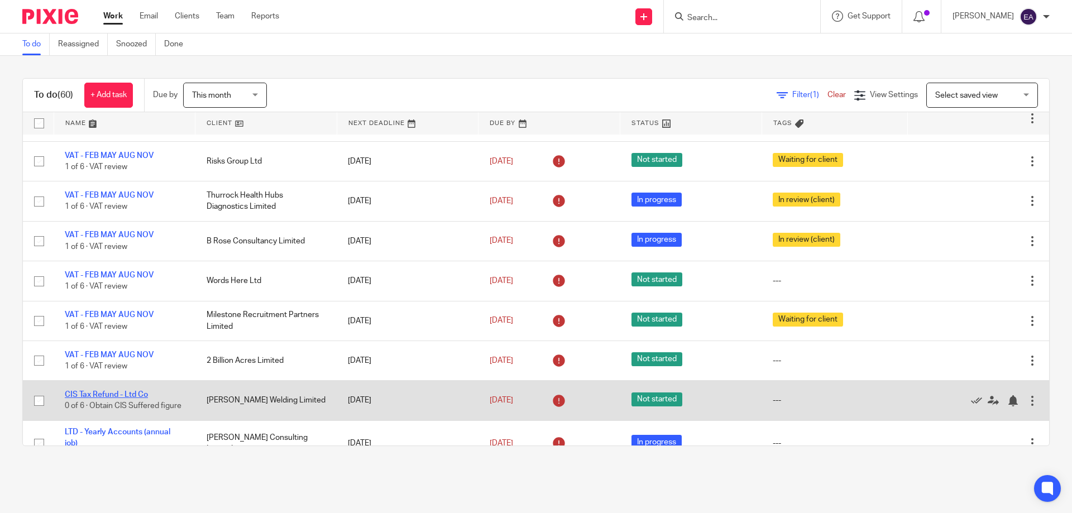
click at [130, 393] on link "CIS Tax Refund - Ltd Co" at bounding box center [106, 395] width 83 height 8
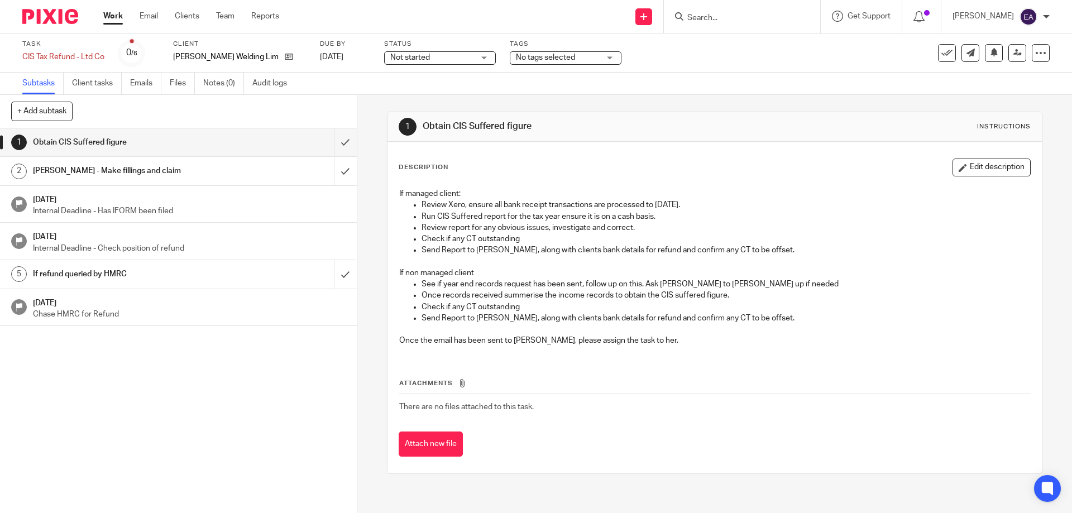
click at [115, 13] on link "Work" at bounding box center [113, 16] width 20 height 11
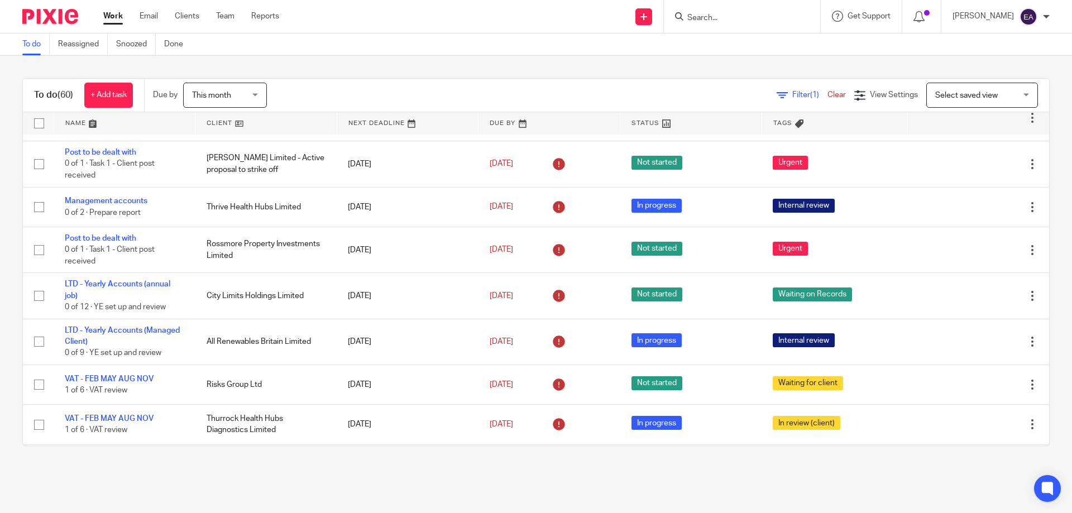
scroll to position [503, 0]
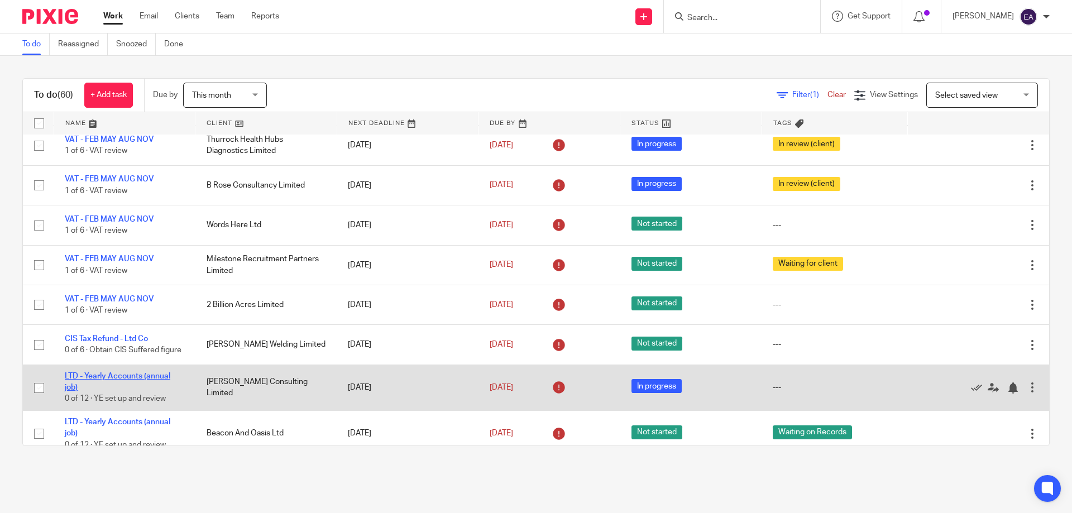
click at [159, 384] on link "LTD - Yearly Accounts (annual job)" at bounding box center [118, 382] width 106 height 19
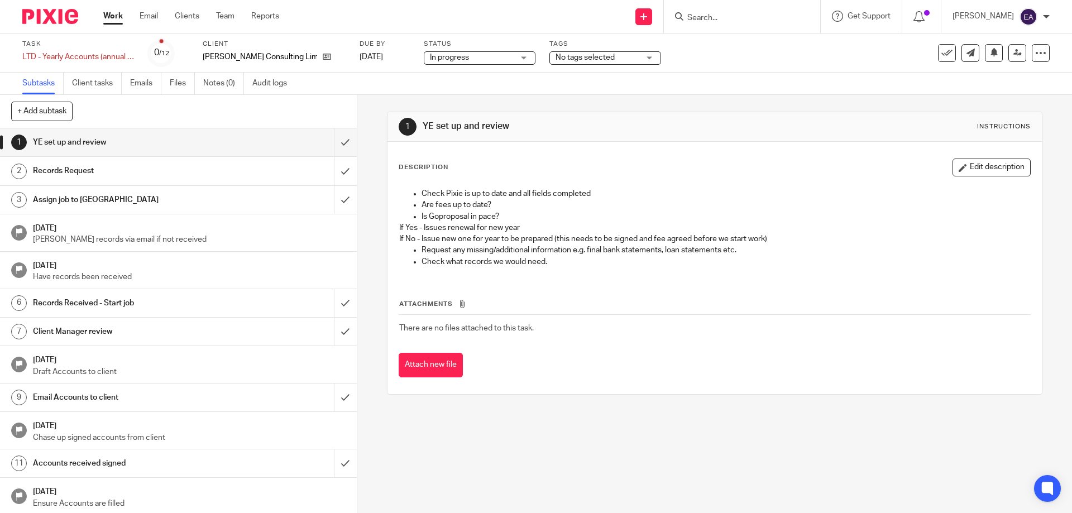
click at [650, 59] on div "No tags selected" at bounding box center [606, 57] width 112 height 13
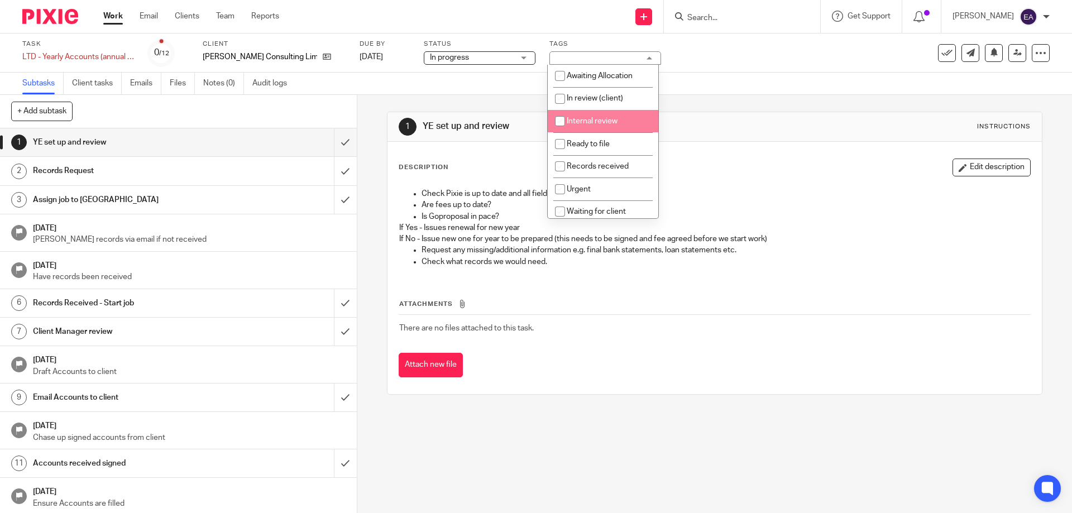
click at [613, 117] on span "Internal review" at bounding box center [592, 121] width 51 height 8
checkbox input "true"
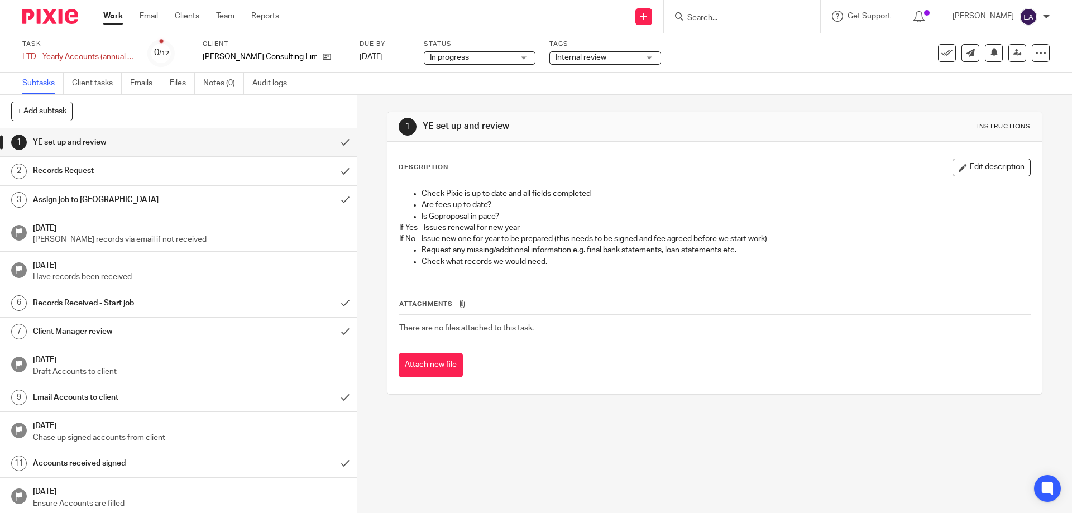
click at [114, 13] on link "Work" at bounding box center [113, 16] width 20 height 11
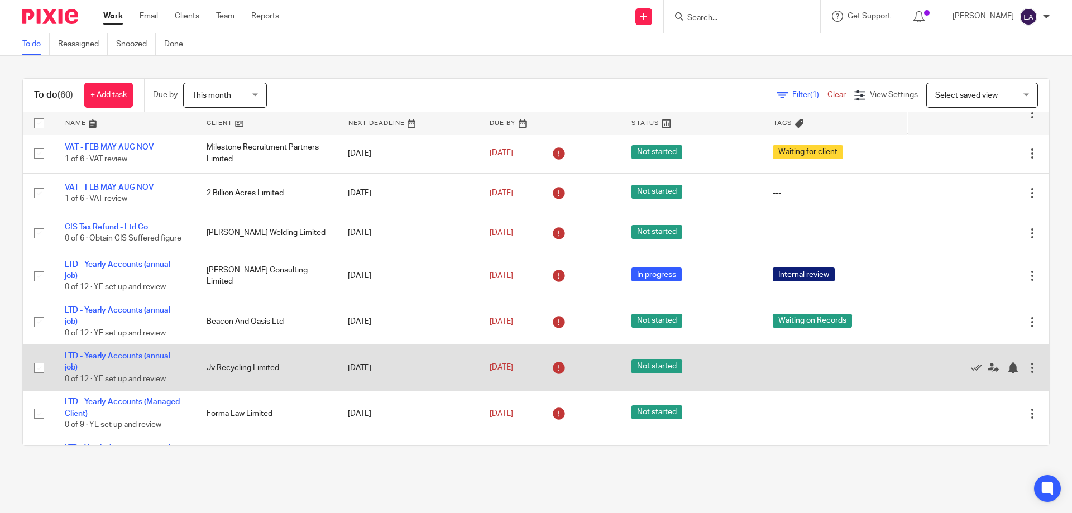
scroll to position [670, 0]
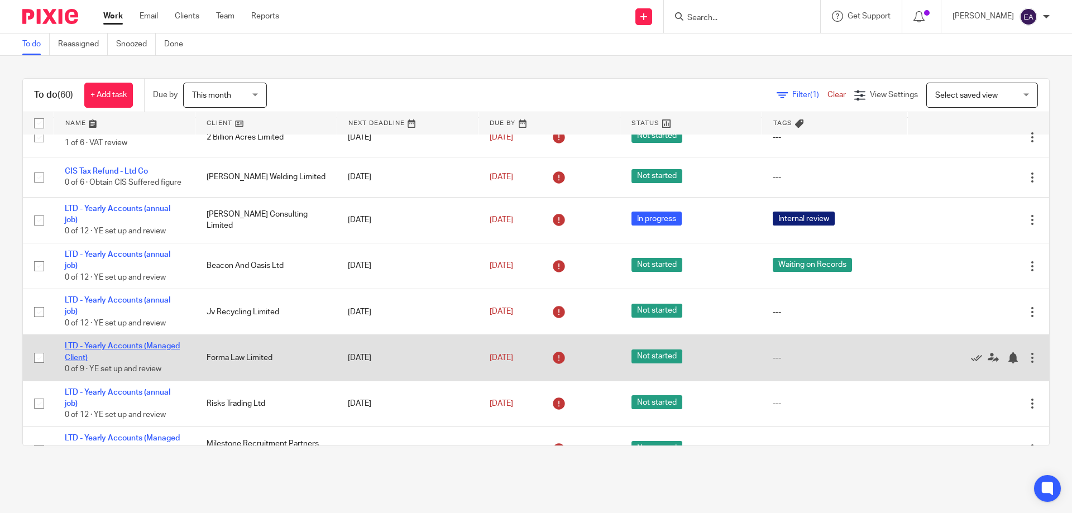
click at [135, 351] on link "LTD - Yearly Accounts (Managed Client)" at bounding box center [122, 351] width 115 height 19
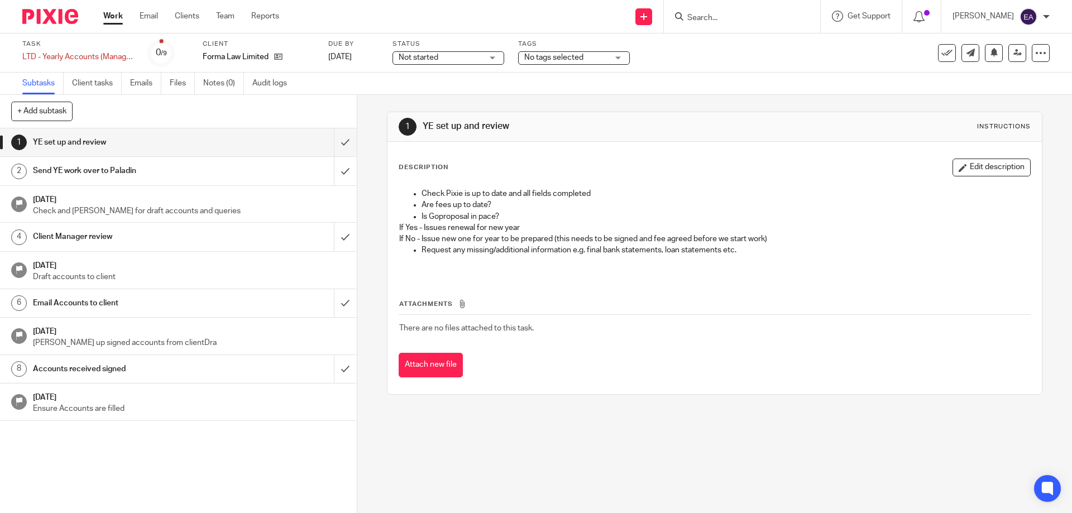
click at [491, 59] on div "Not started Not started" at bounding box center [449, 57] width 112 height 13
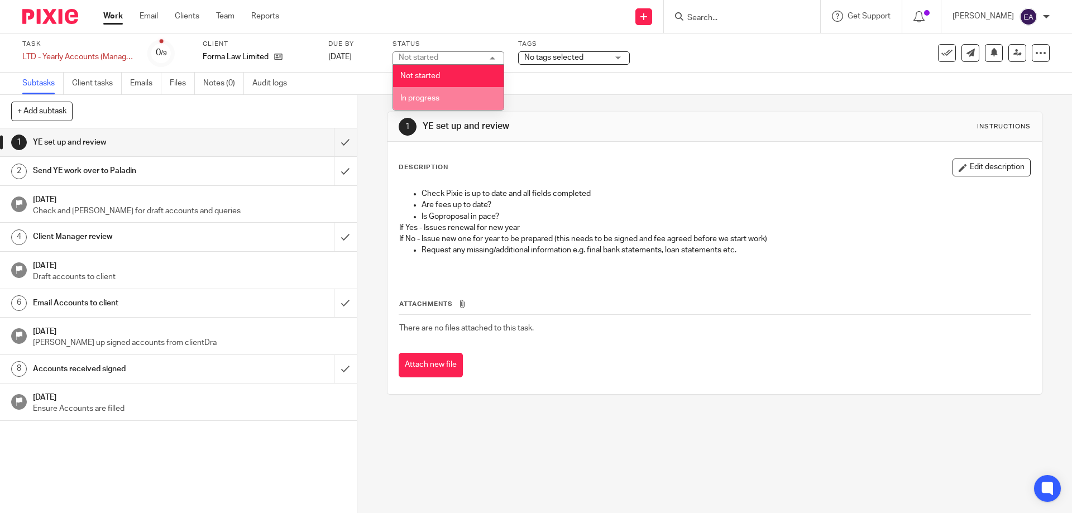
click at [469, 99] on li "In progress" at bounding box center [448, 98] width 111 height 23
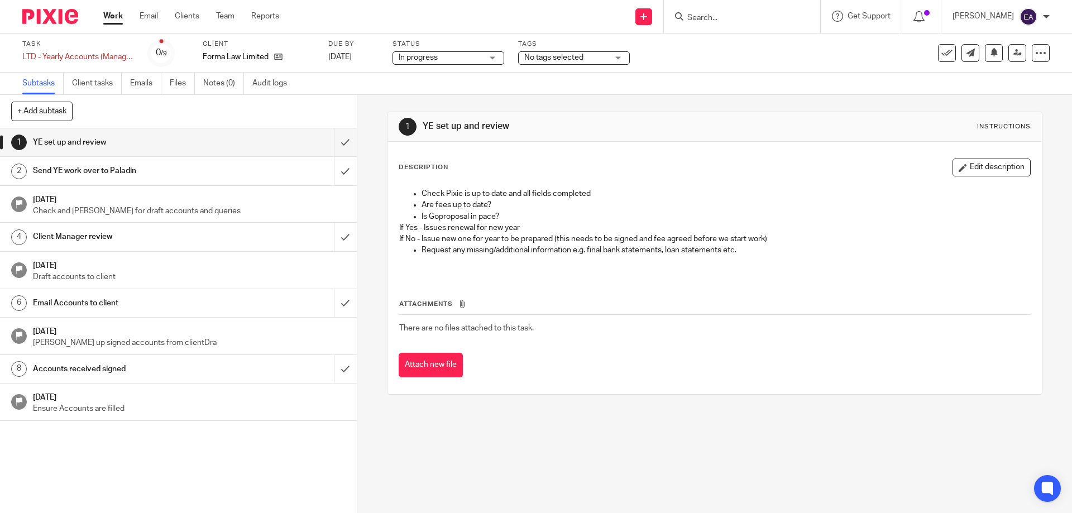
click at [618, 59] on div "No tags selected" at bounding box center [574, 57] width 112 height 13
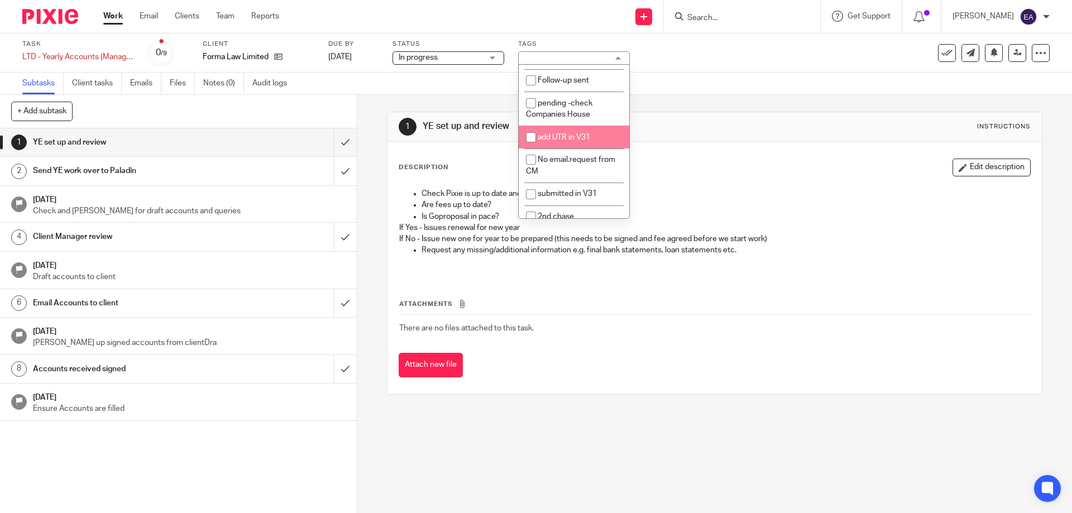
scroll to position [144, 0]
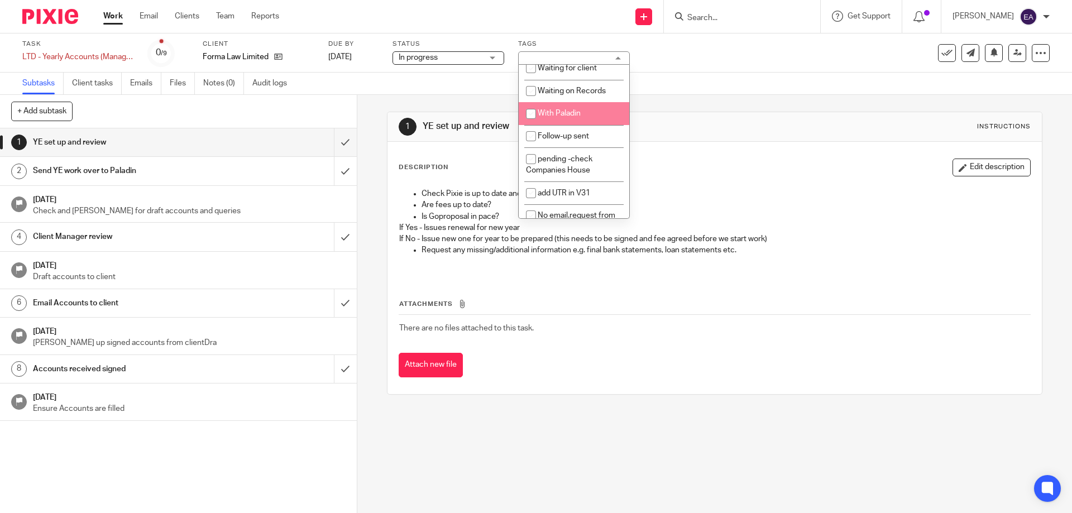
click at [571, 112] on span "With Paladin" at bounding box center [559, 113] width 43 height 8
checkbox input "true"
click at [117, 15] on link "Work" at bounding box center [113, 16] width 20 height 11
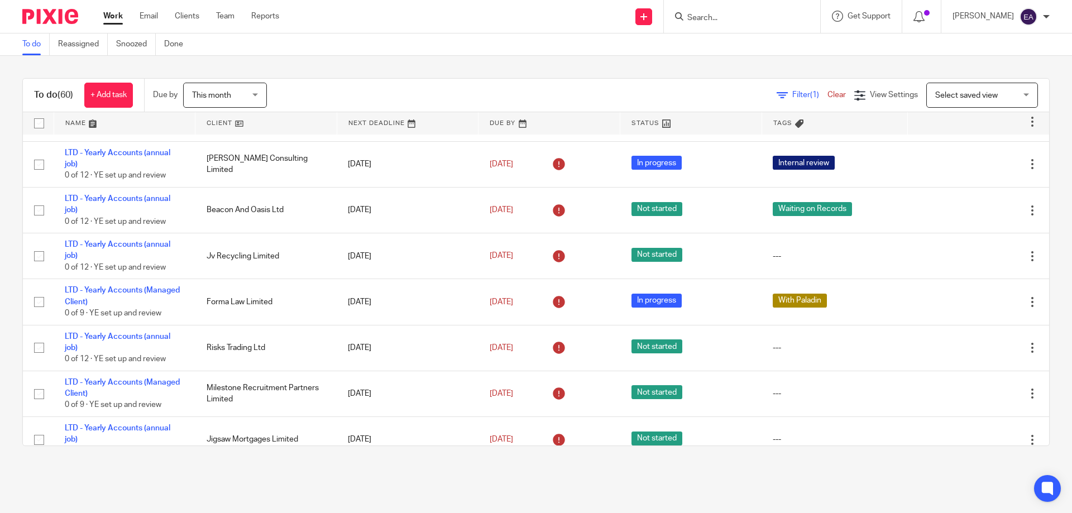
scroll to position [782, 0]
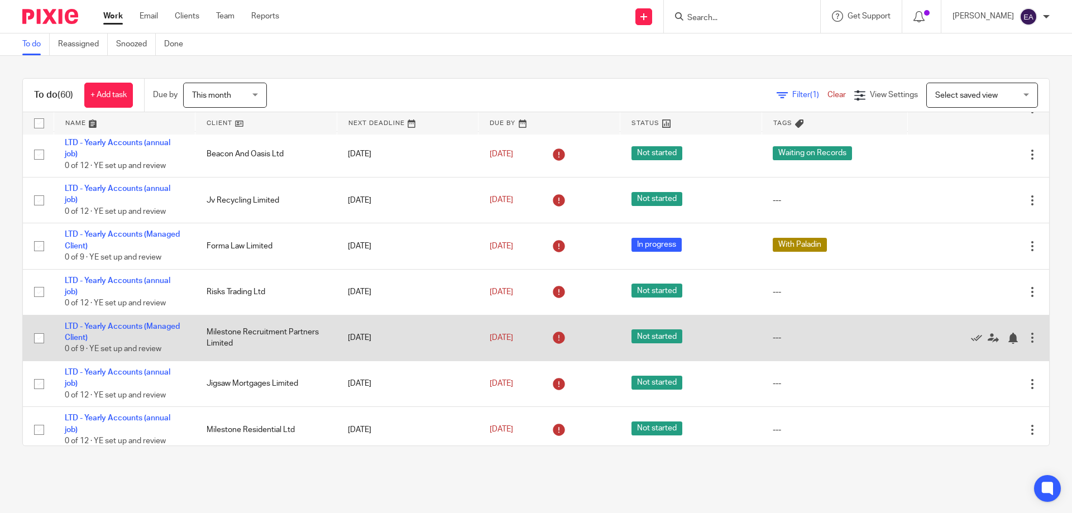
click at [636, 341] on span "Not started" at bounding box center [657, 337] width 51 height 14
click at [245, 337] on td "Milestone Recruitment Partners Limited" at bounding box center [266, 338] width 142 height 46
click at [155, 333] on link "LTD - Yearly Accounts (Managed Client)" at bounding box center [122, 332] width 115 height 19
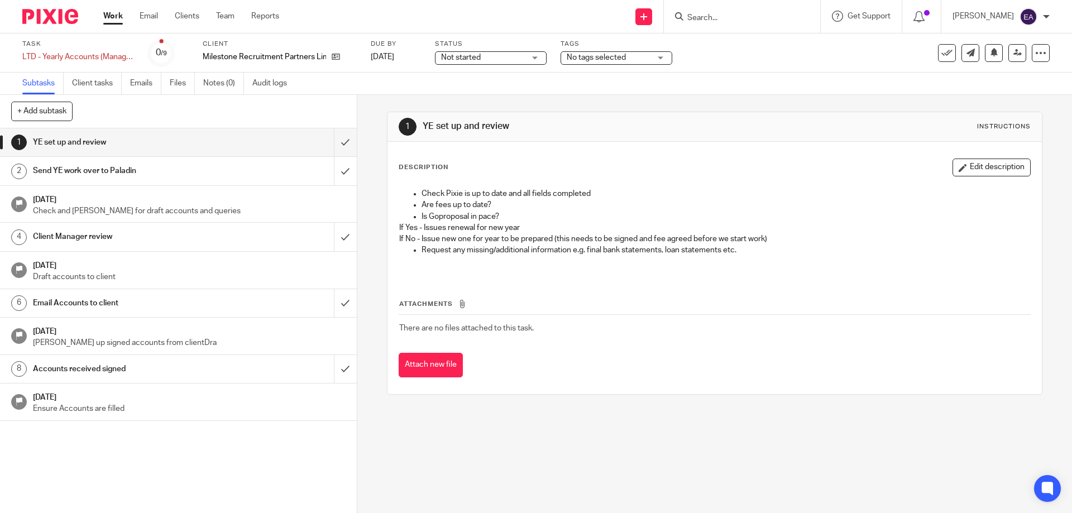
click at [532, 58] on div "Not started Not started" at bounding box center [491, 57] width 112 height 13
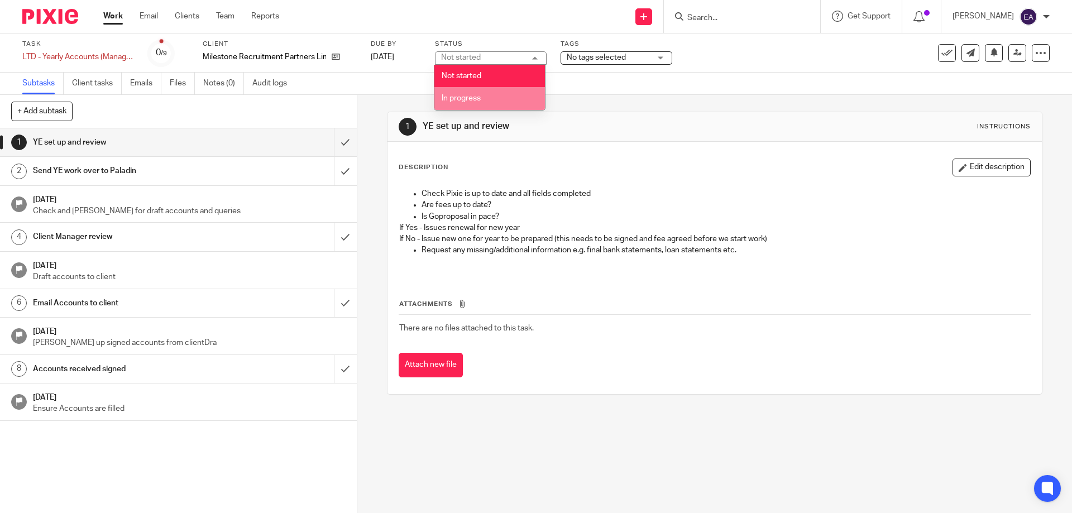
click at [490, 101] on li "In progress" at bounding box center [490, 98] width 111 height 23
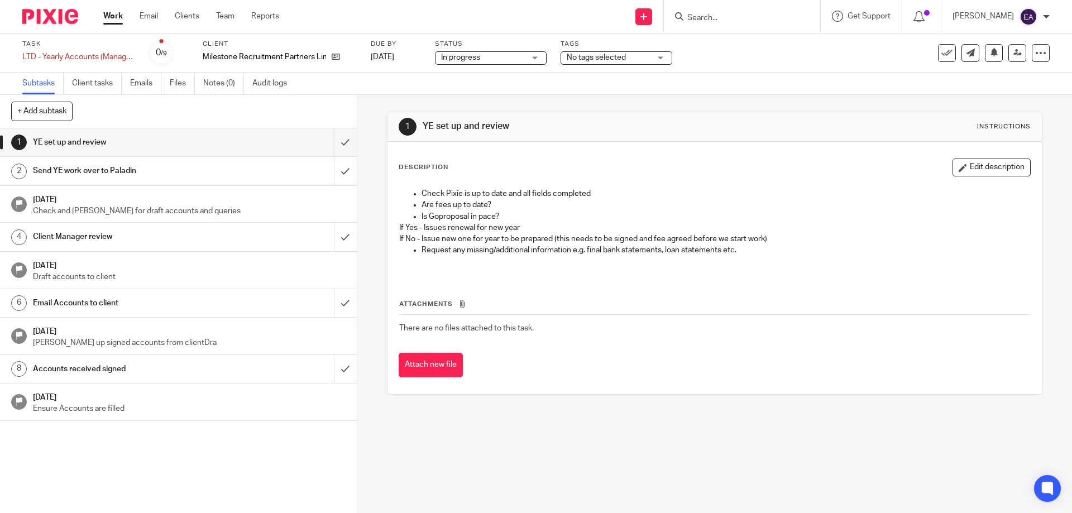
click at [662, 60] on div "No tags selected" at bounding box center [617, 57] width 112 height 13
click at [700, 61] on div "Task LTD - Yearly Accounts (Managed Client) Save LTD - Yearly Accounts (Managed…" at bounding box center [450, 53] width 856 height 27
click at [109, 15] on link "Work" at bounding box center [113, 16] width 20 height 11
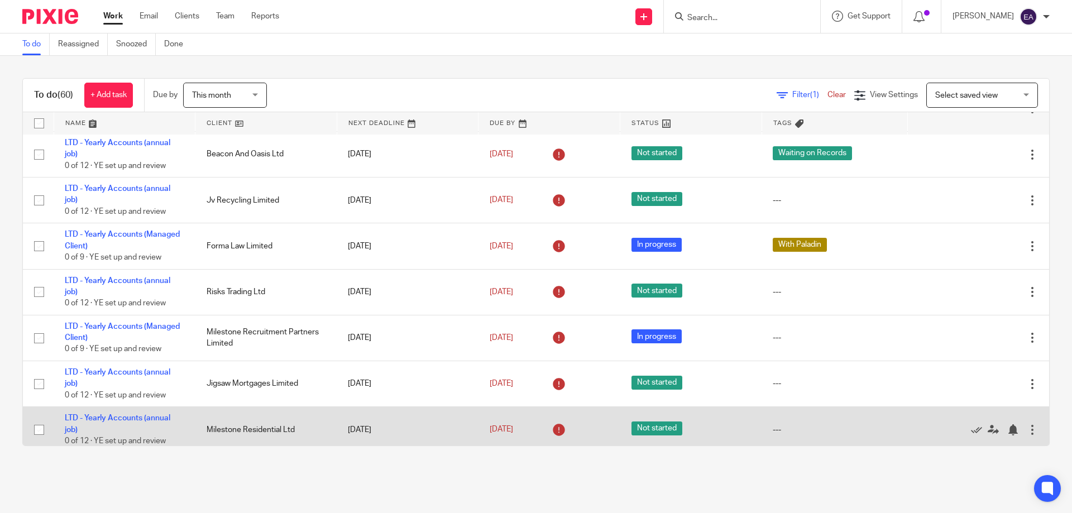
scroll to position [838, 0]
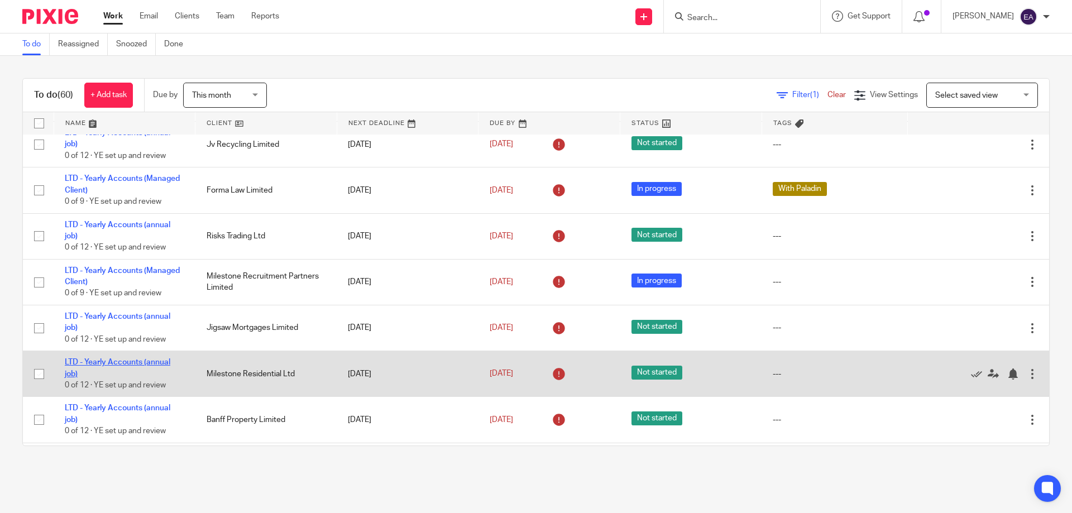
click at [152, 367] on link "LTD - Yearly Accounts (annual job)" at bounding box center [118, 368] width 106 height 19
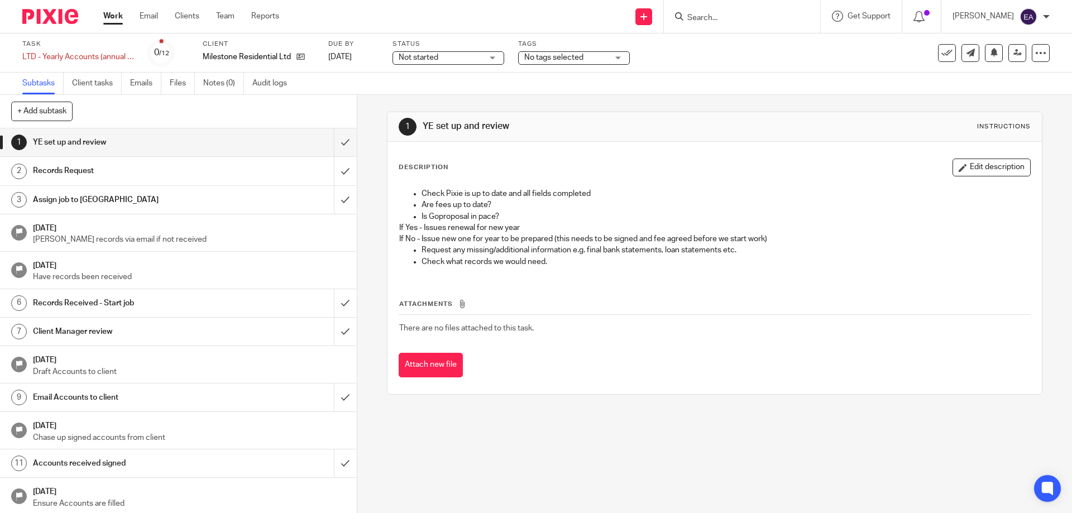
click at [622, 58] on div "No tags selected" at bounding box center [574, 57] width 112 height 13
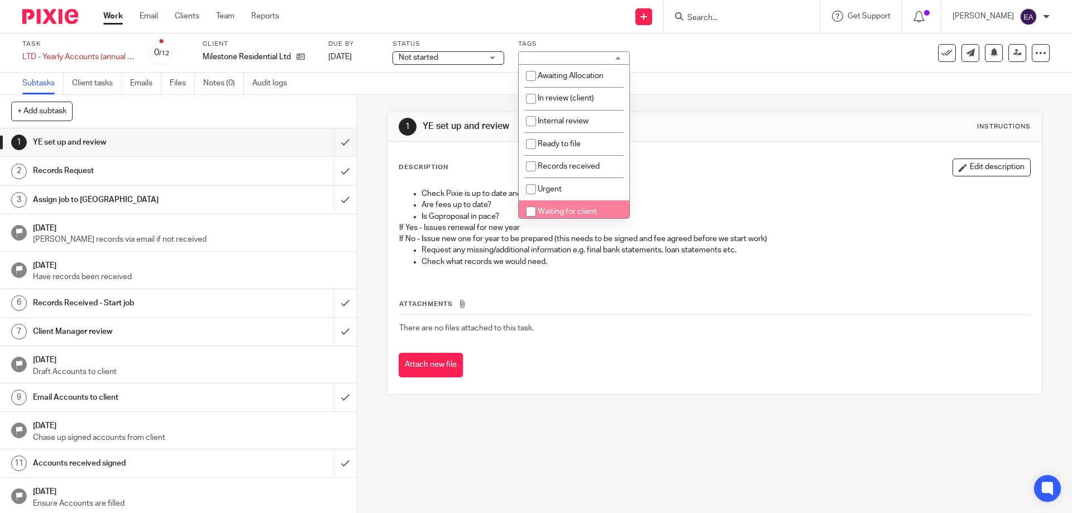
click at [584, 210] on span "Waiting for client" at bounding box center [567, 212] width 59 height 8
checkbox input "true"
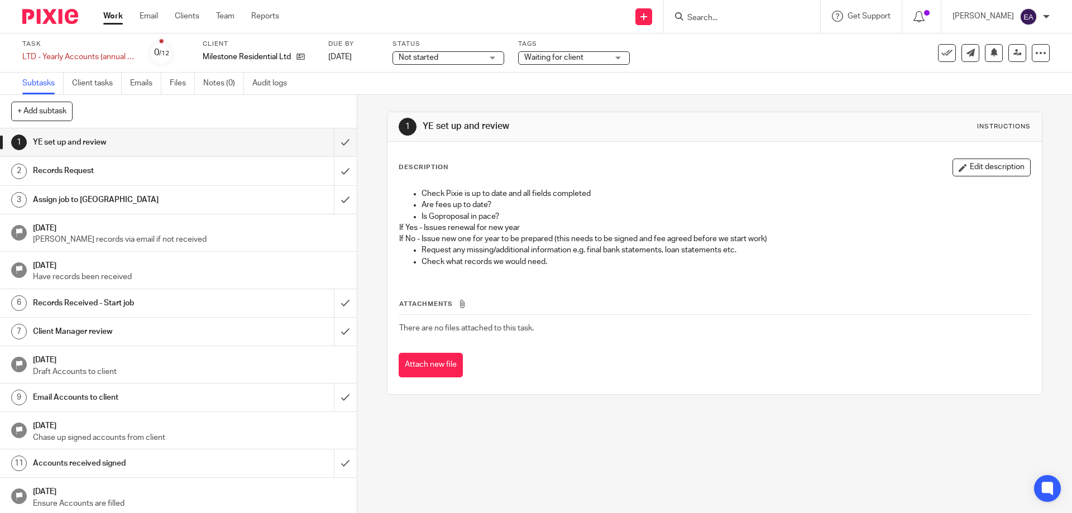
click at [114, 13] on link "Work" at bounding box center [113, 16] width 20 height 11
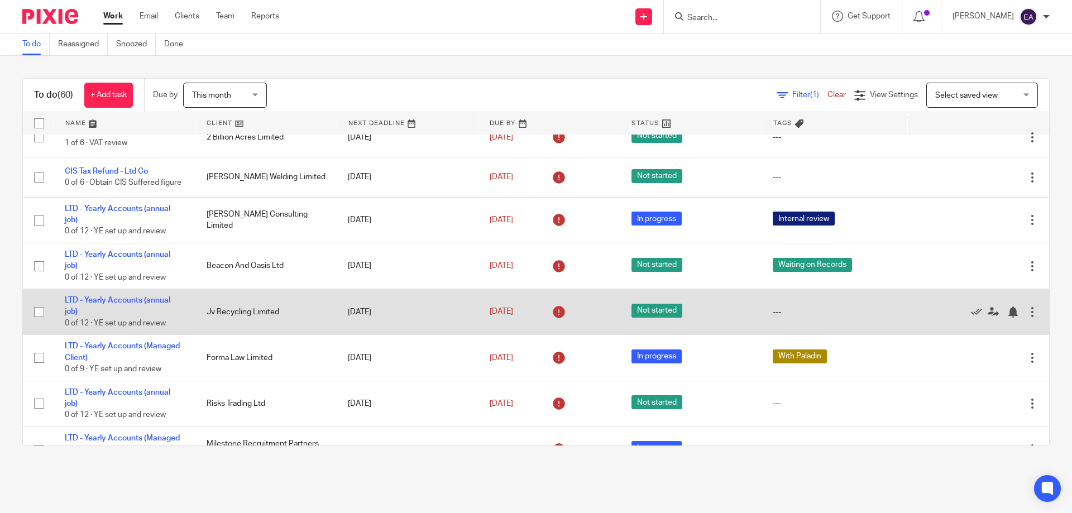
scroll to position [782, 0]
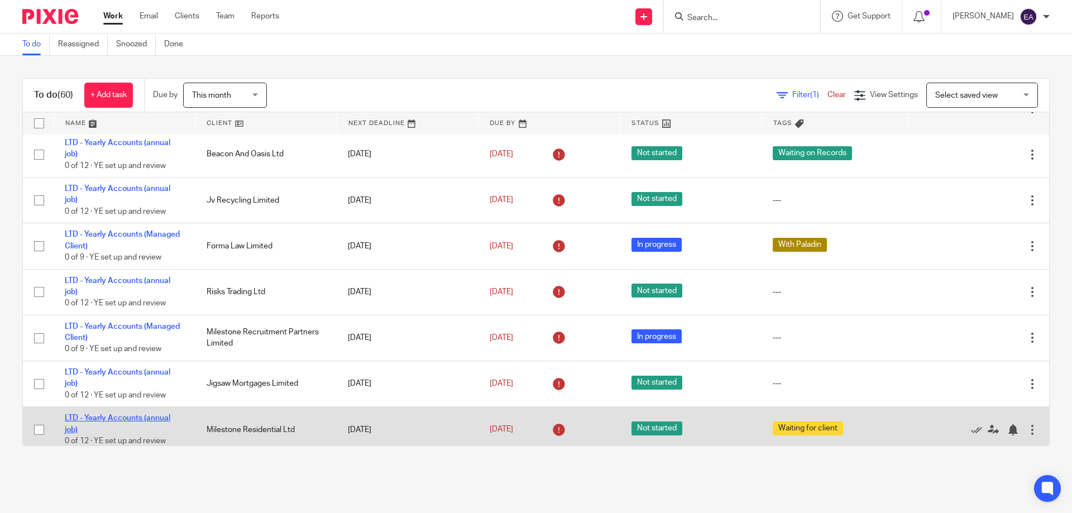
click at [135, 424] on link "LTD - Yearly Accounts (annual job)" at bounding box center [118, 423] width 106 height 19
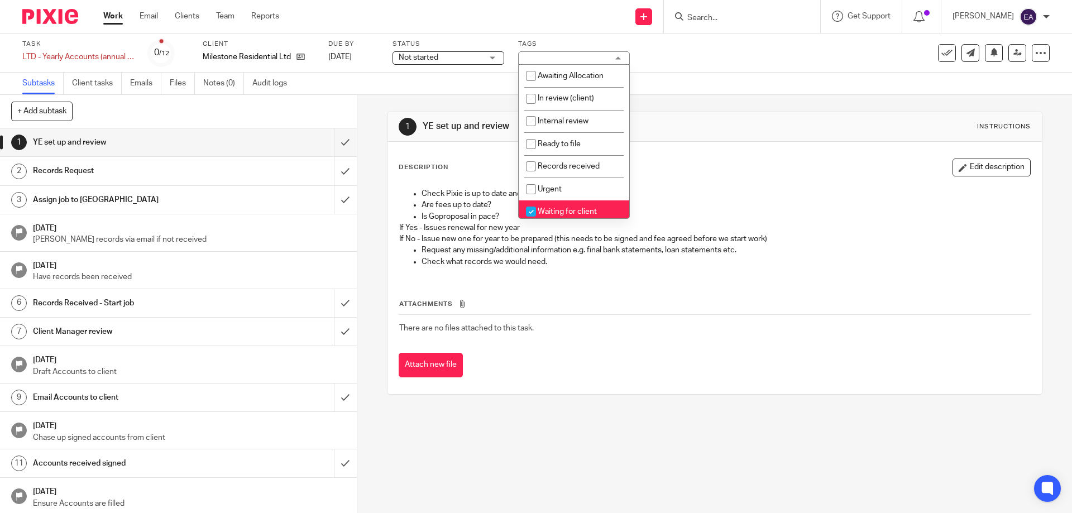
click at [531, 209] on input "checkbox" at bounding box center [531, 211] width 21 height 21
checkbox input "false"
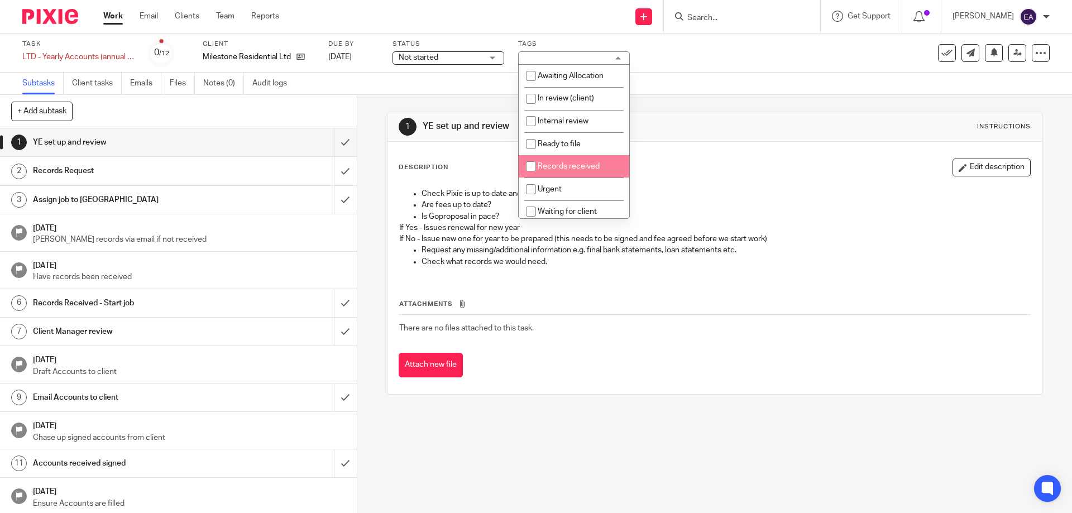
click at [494, 57] on div "Not started Not started" at bounding box center [449, 57] width 112 height 13
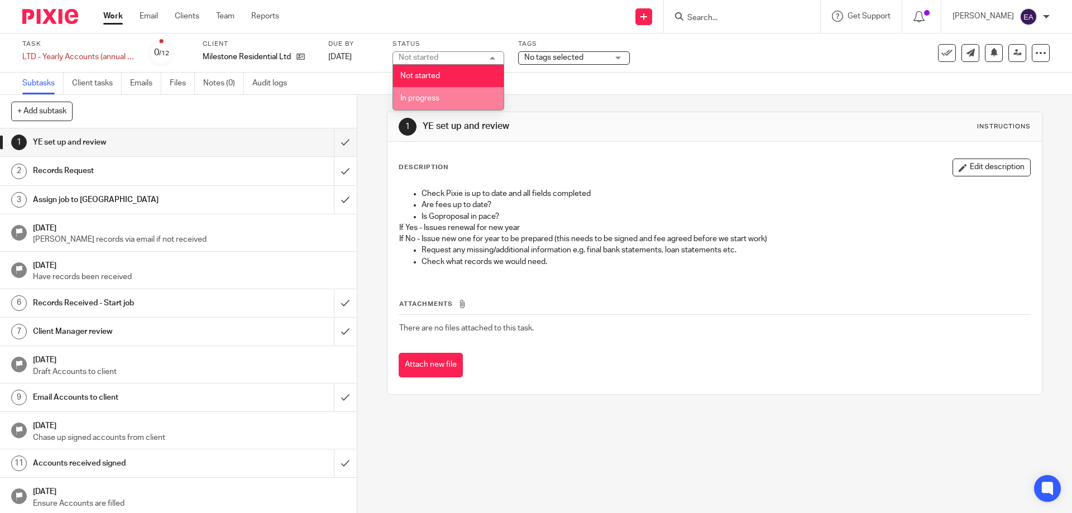
click at [460, 97] on li "In progress" at bounding box center [448, 98] width 111 height 23
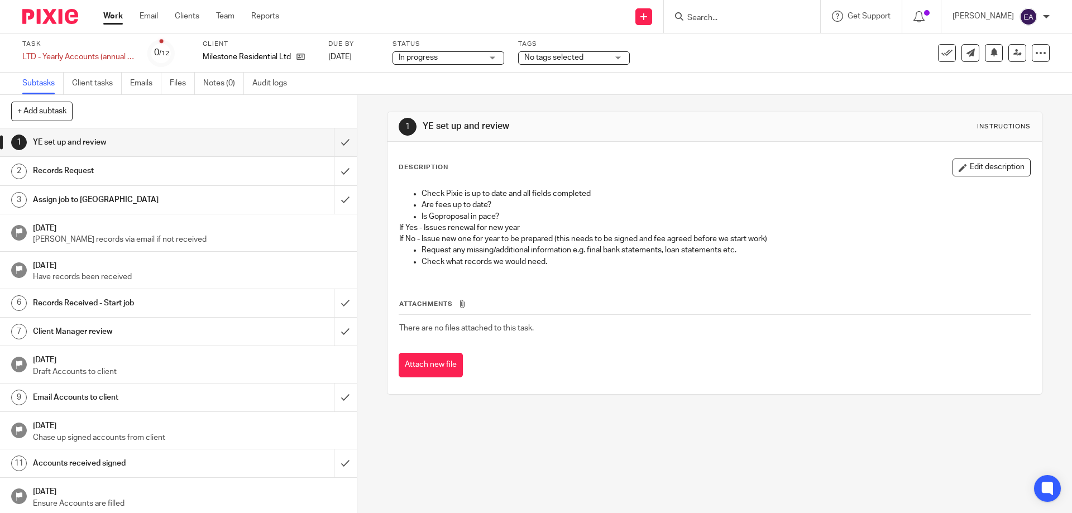
click at [622, 59] on div "No tags selected" at bounding box center [574, 57] width 112 height 13
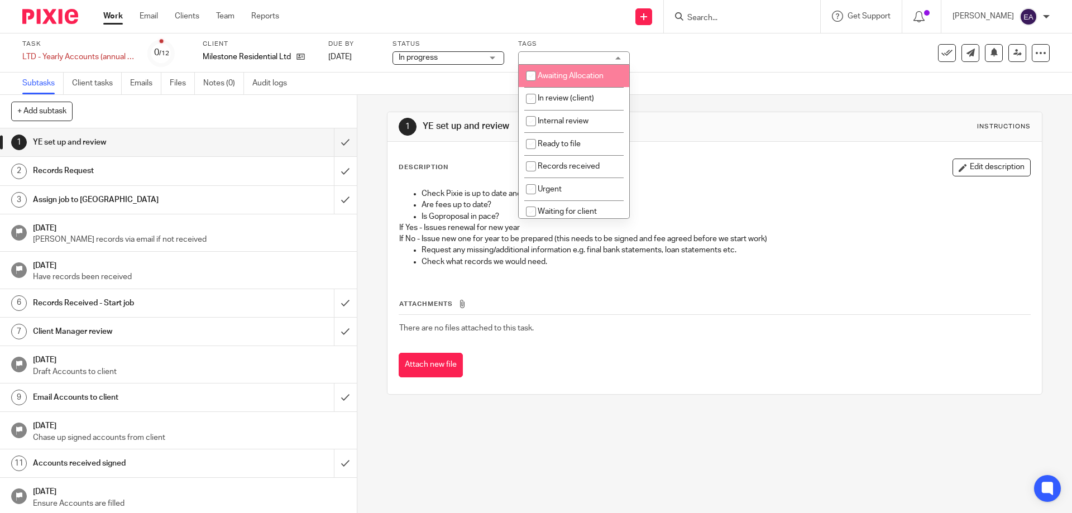
click at [582, 22] on div "Send new email Create task Add client Get Support Contact Support Help Document…" at bounding box center [684, 16] width 776 height 33
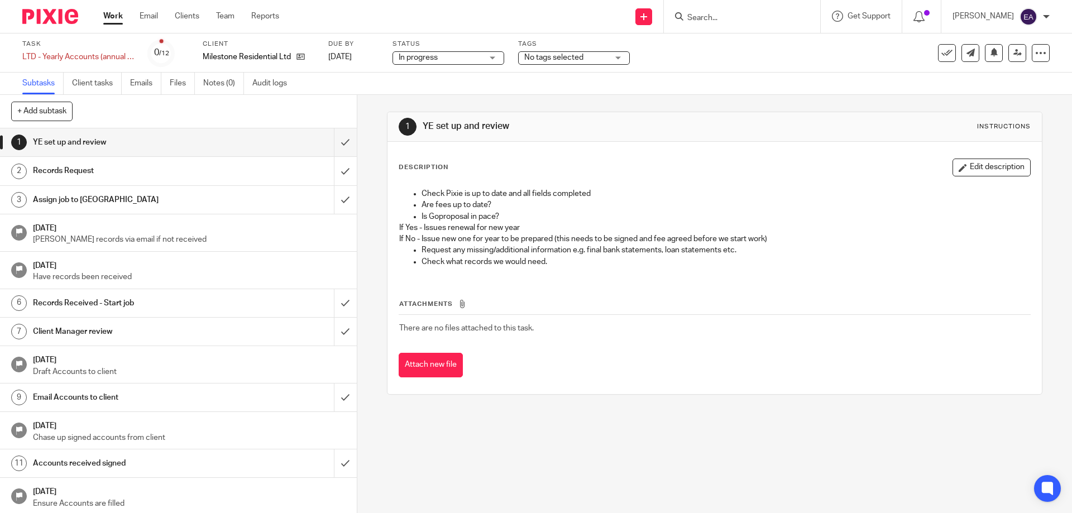
click at [41, 84] on link "Subtasks" at bounding box center [42, 84] width 41 height 22
click at [118, 16] on link "Work" at bounding box center [113, 16] width 20 height 11
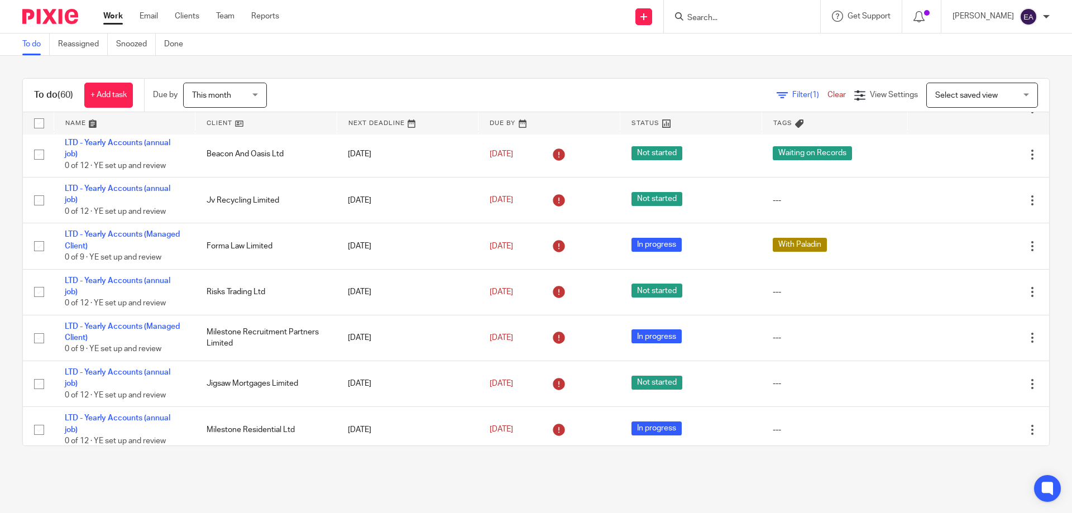
scroll to position [894, 0]
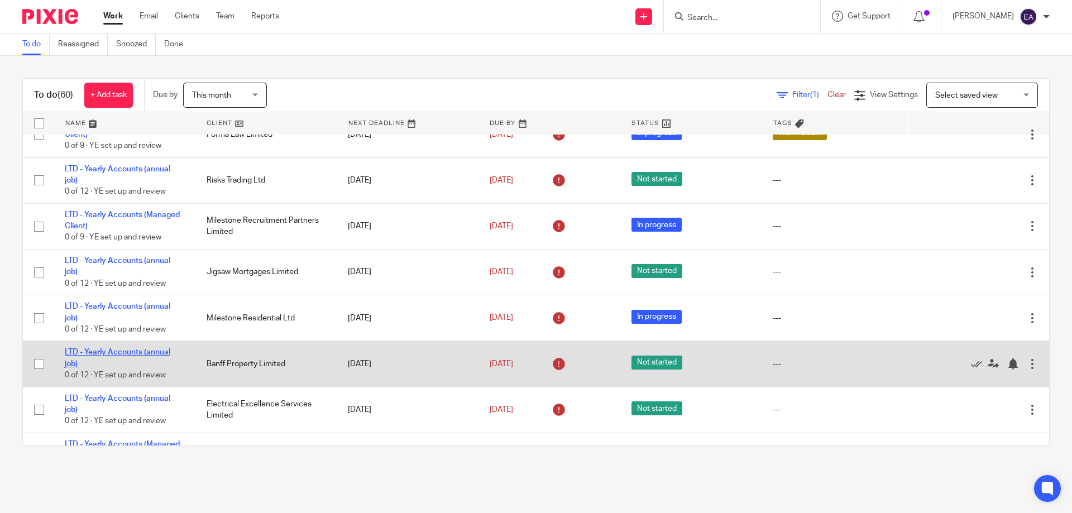
click at [146, 357] on link "LTD - Yearly Accounts (annual job)" at bounding box center [118, 358] width 106 height 19
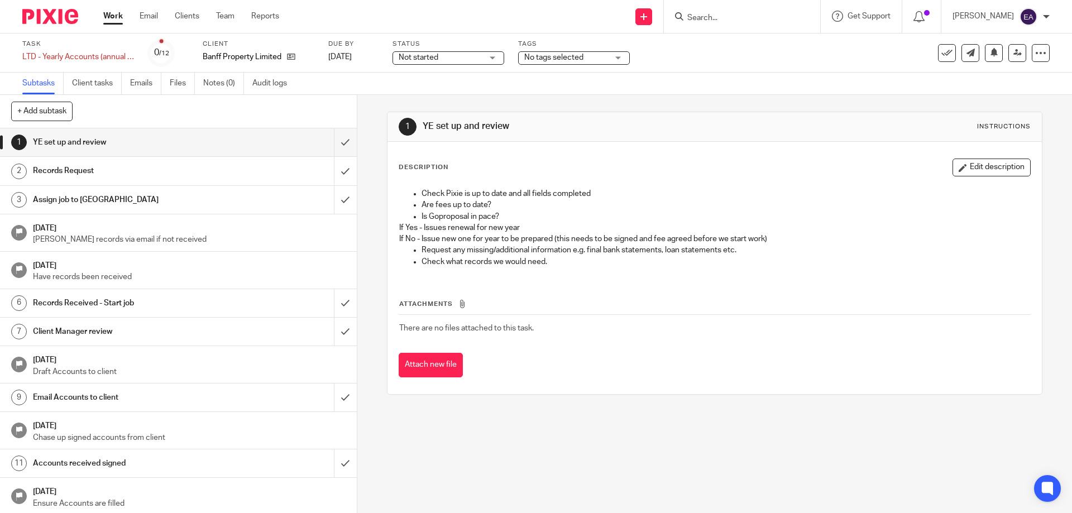
click at [619, 58] on div "No tags selected" at bounding box center [574, 57] width 112 height 13
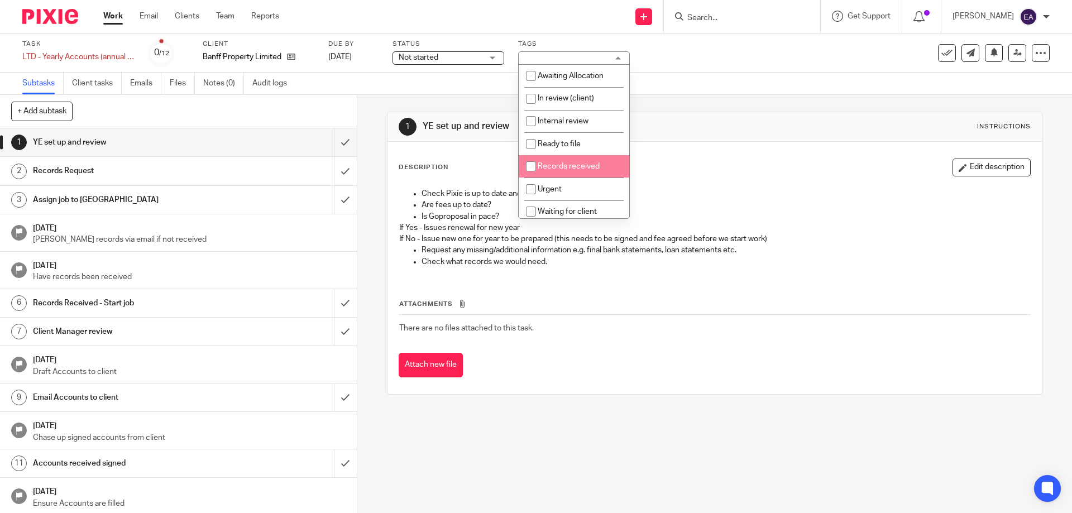
scroll to position [56, 0]
click at [590, 180] on span "Waiting on Records" at bounding box center [572, 179] width 68 height 8
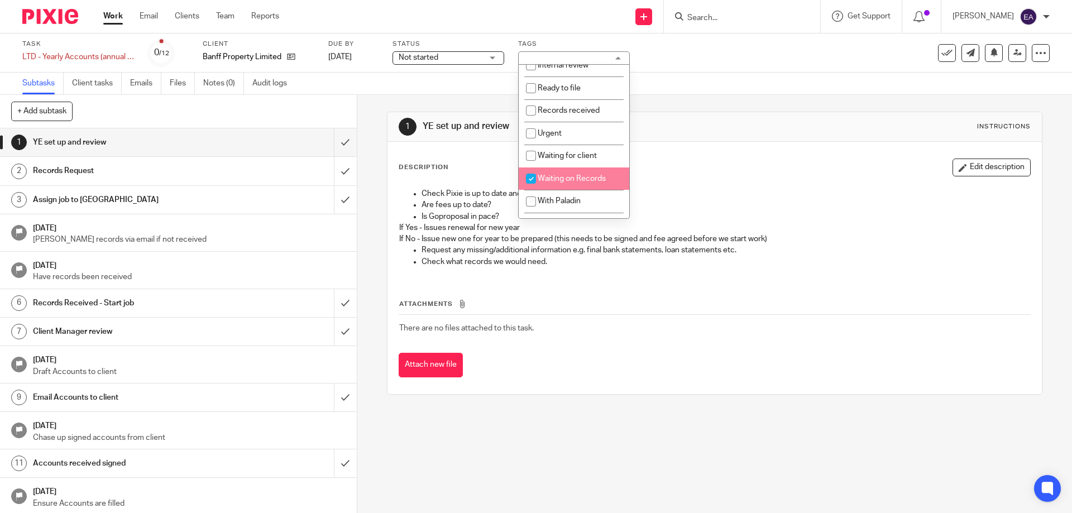
checkbox input "true"
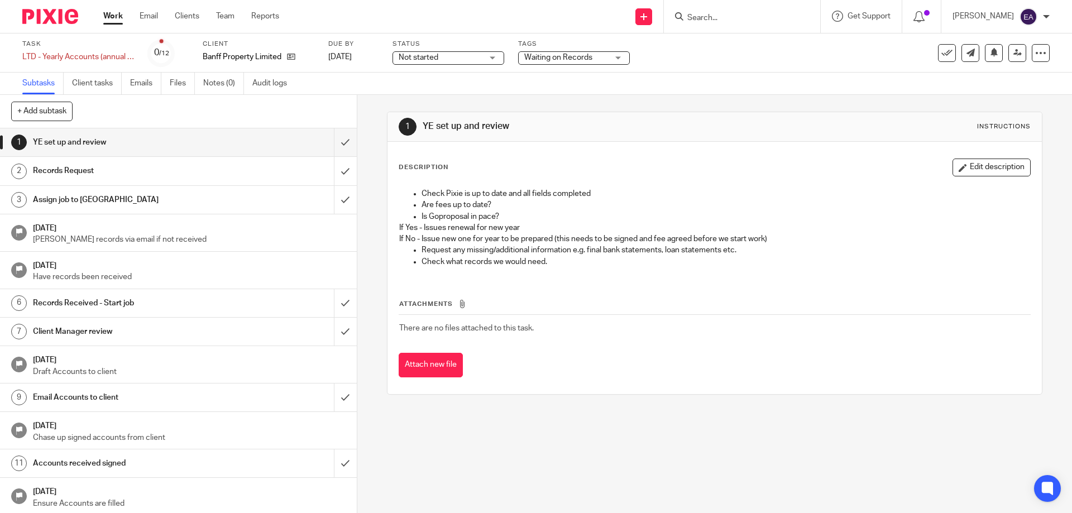
click at [632, 367] on div "Attach new file" at bounding box center [715, 365] width 632 height 25
click at [116, 14] on link "Work" at bounding box center [113, 16] width 20 height 11
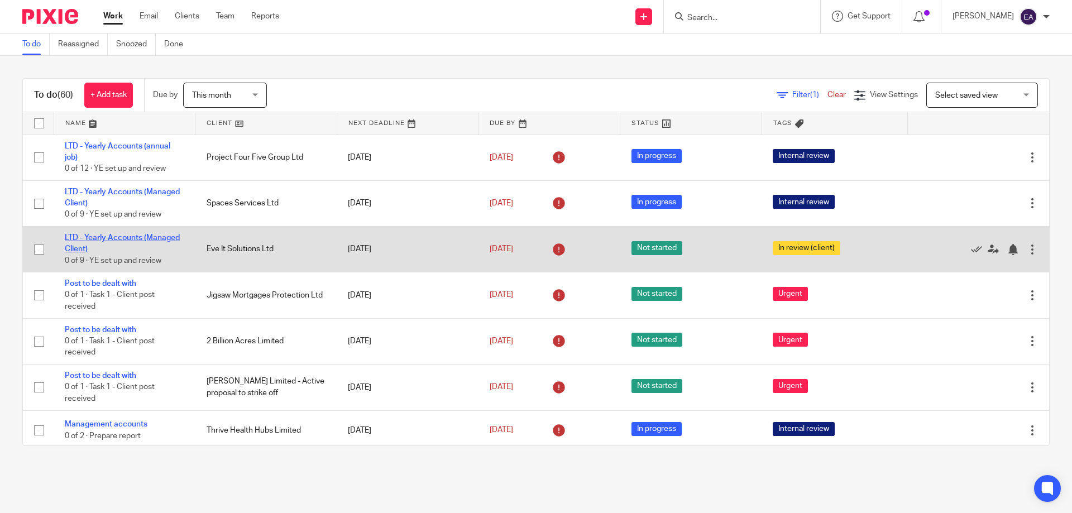
click at [148, 236] on link "LTD - Yearly Accounts (Managed Client)" at bounding box center [122, 243] width 115 height 19
click at [971, 251] on icon at bounding box center [976, 249] width 11 height 11
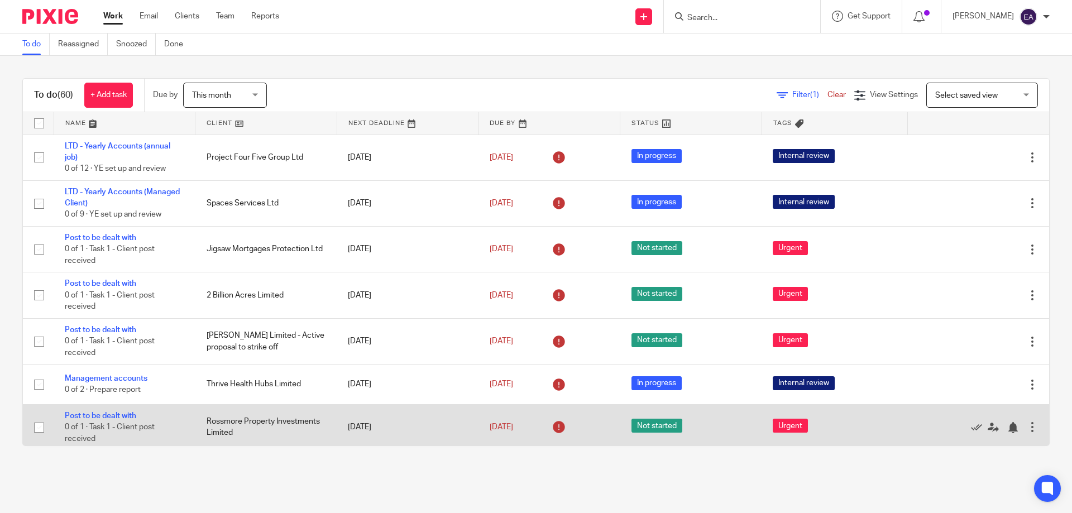
scroll to position [56, 0]
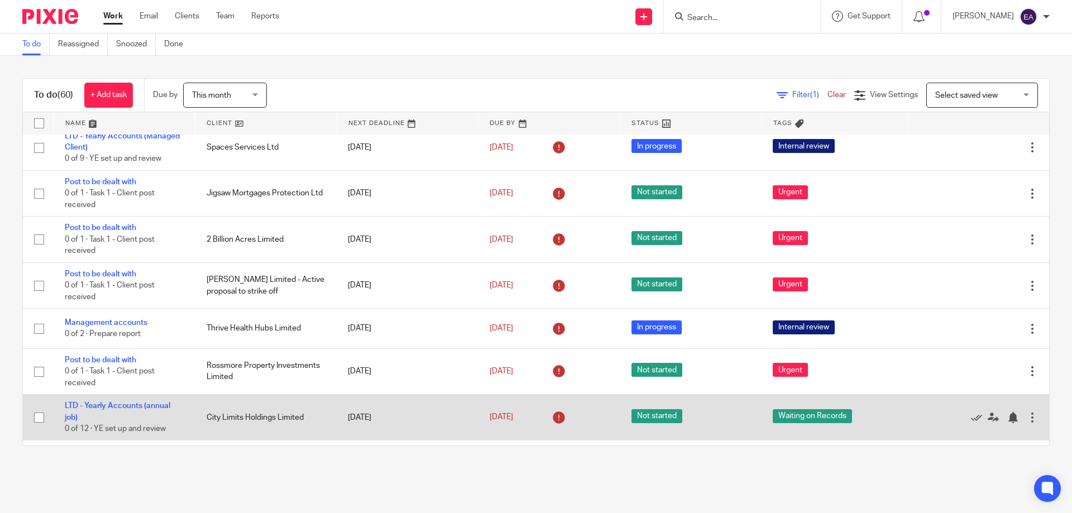
click at [123, 402] on td "LTD - Yearly Accounts (annual job) 0 of 12 · YE set up and review" at bounding box center [125, 418] width 142 height 46
click at [123, 405] on link "LTD - Yearly Accounts (annual job)" at bounding box center [118, 411] width 106 height 19
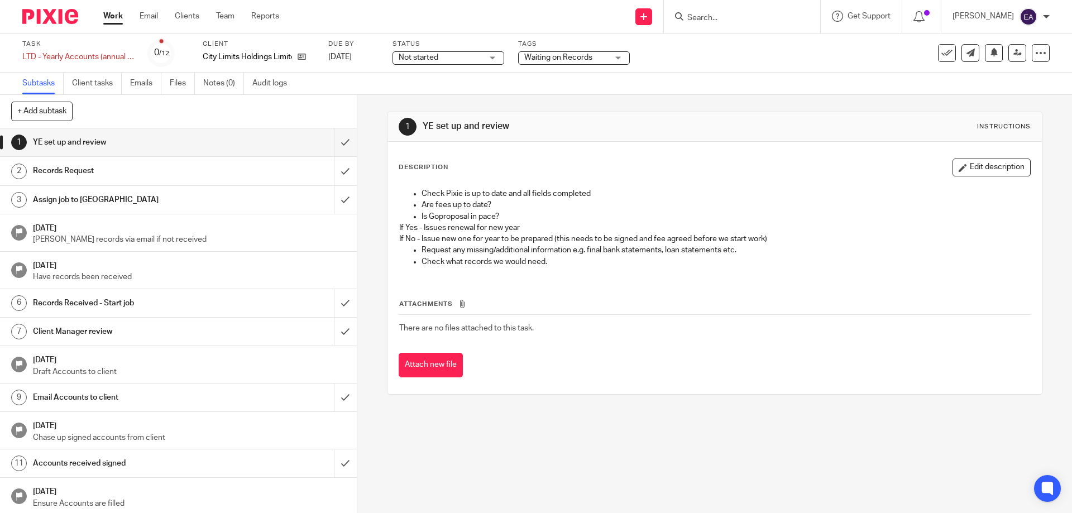
click at [622, 56] on div "Waiting on Records" at bounding box center [574, 57] width 112 height 13
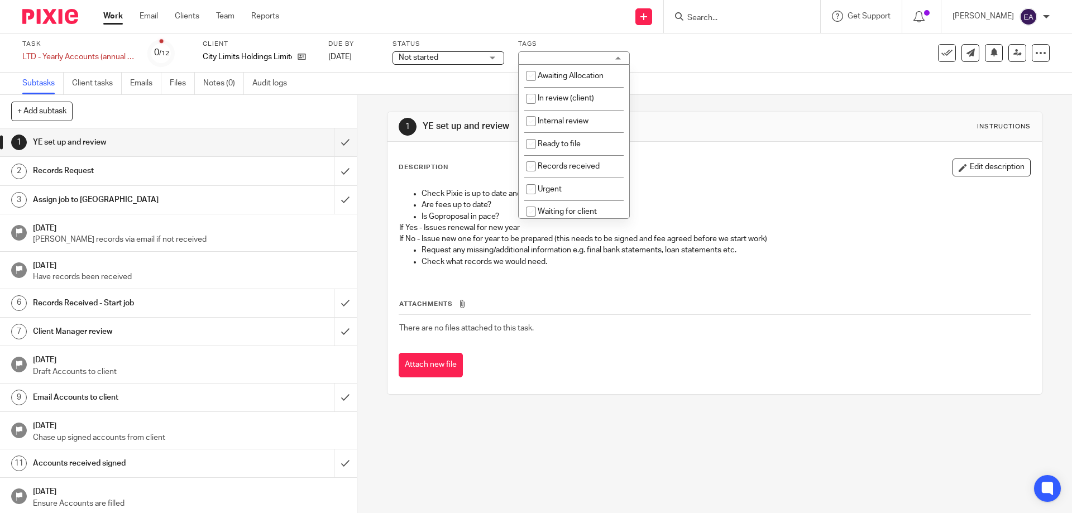
click at [622, 56] on div "Waiting on Records" at bounding box center [574, 57] width 112 height 13
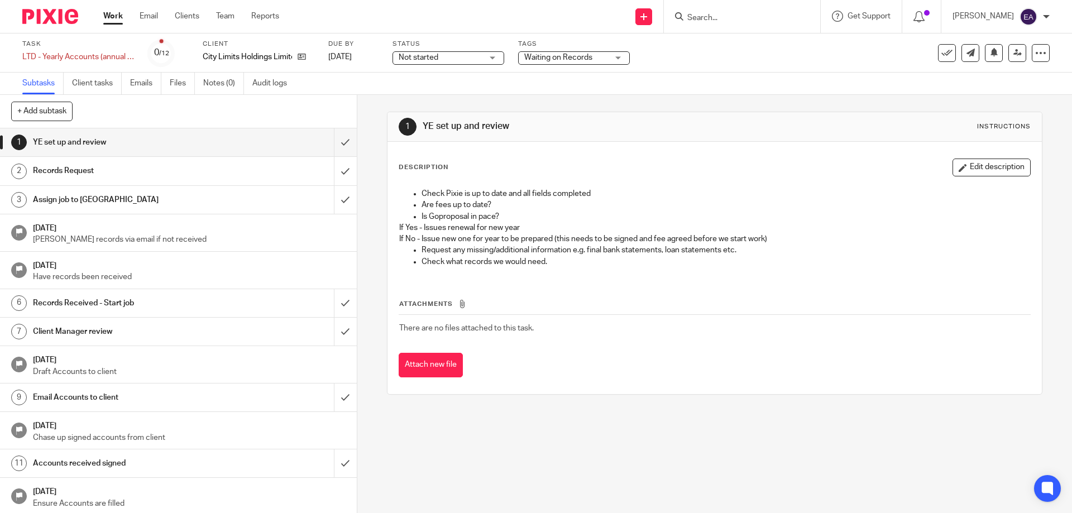
click at [115, 19] on link "Work" at bounding box center [113, 16] width 20 height 11
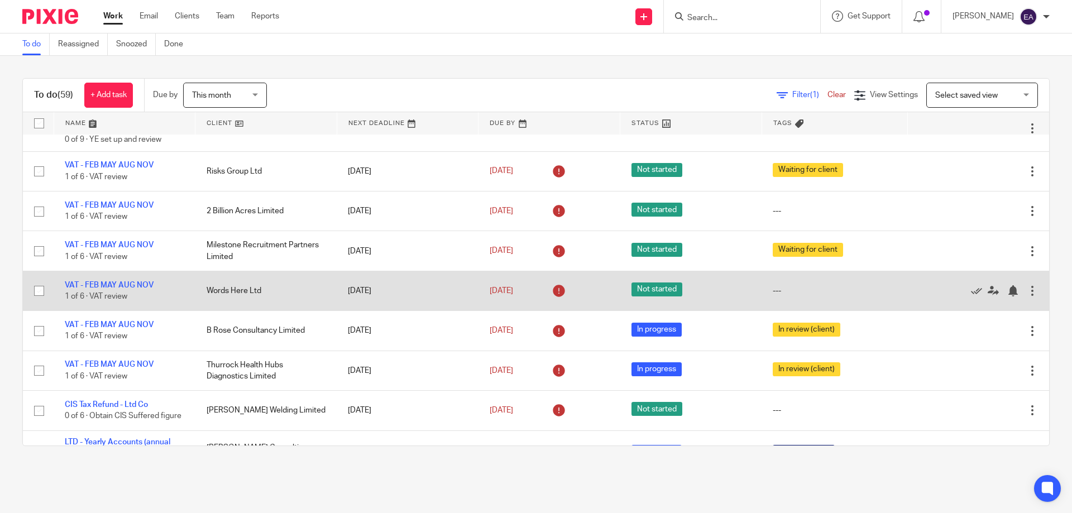
scroll to position [447, 0]
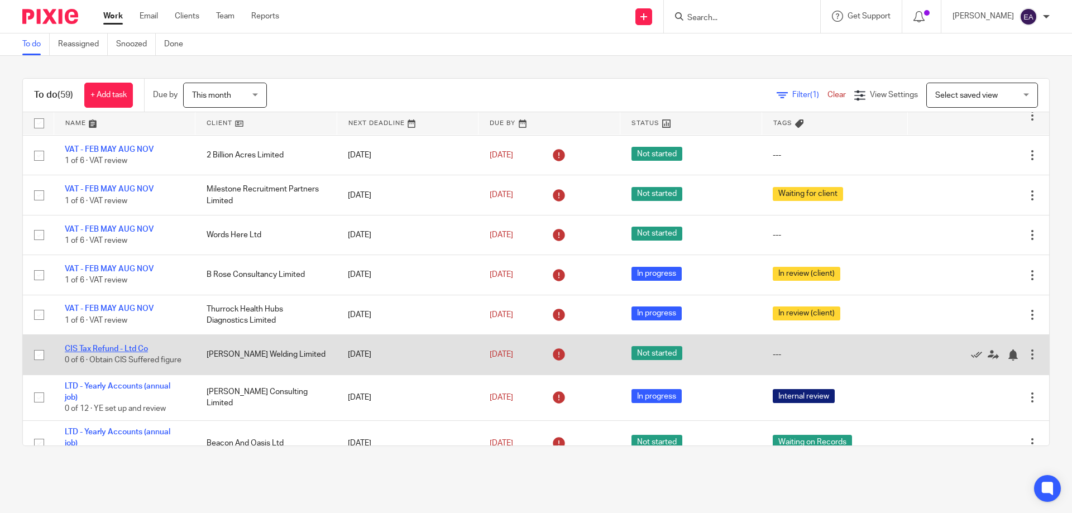
click at [123, 345] on link "CIS Tax Refund - Ltd Co" at bounding box center [106, 349] width 83 height 8
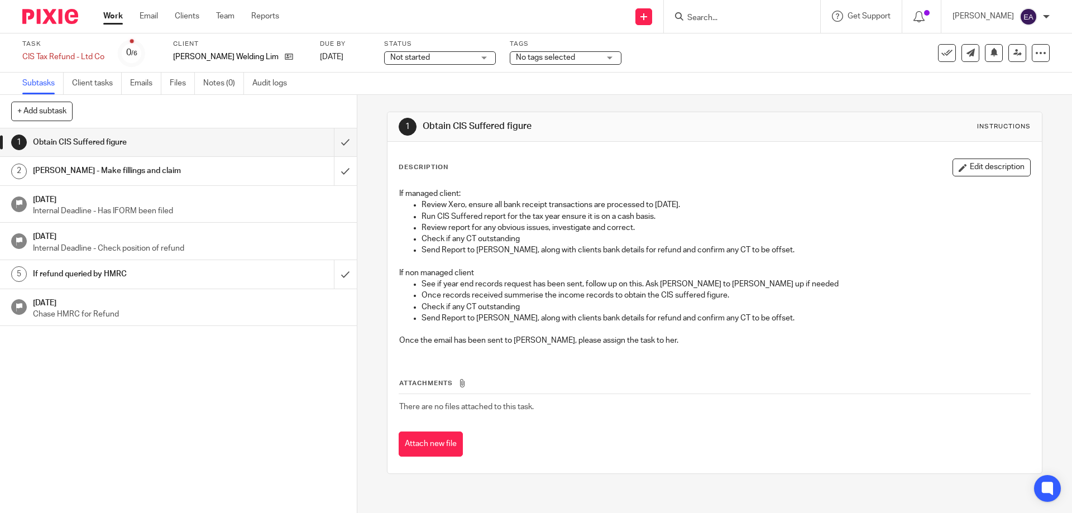
click at [112, 15] on link "Work" at bounding box center [113, 16] width 20 height 11
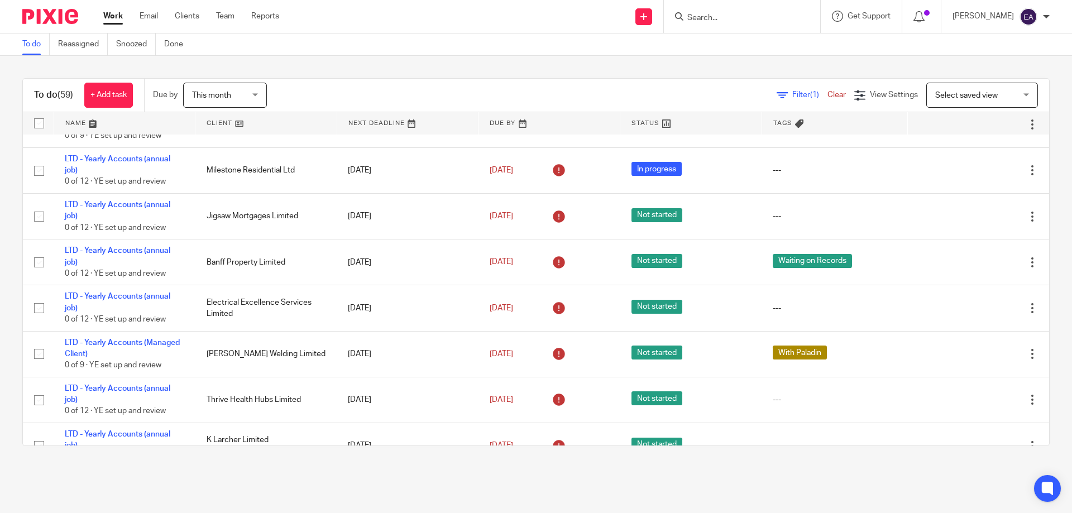
scroll to position [1005, 0]
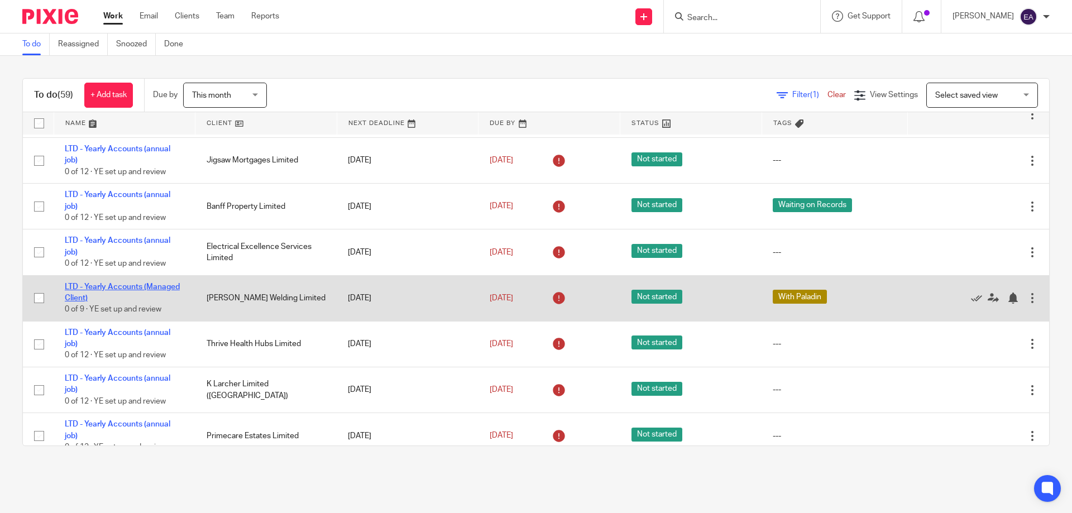
click at [164, 292] on link "LTD - Yearly Accounts (Managed Client)" at bounding box center [122, 292] width 115 height 19
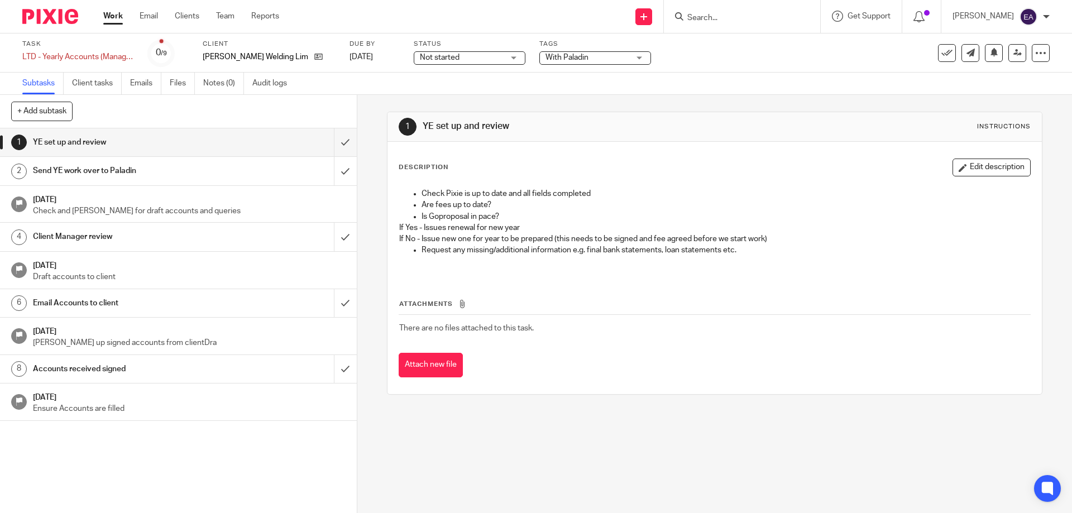
click at [123, 170] on h1 "Send YE work over to Paladin" at bounding box center [129, 171] width 193 height 17
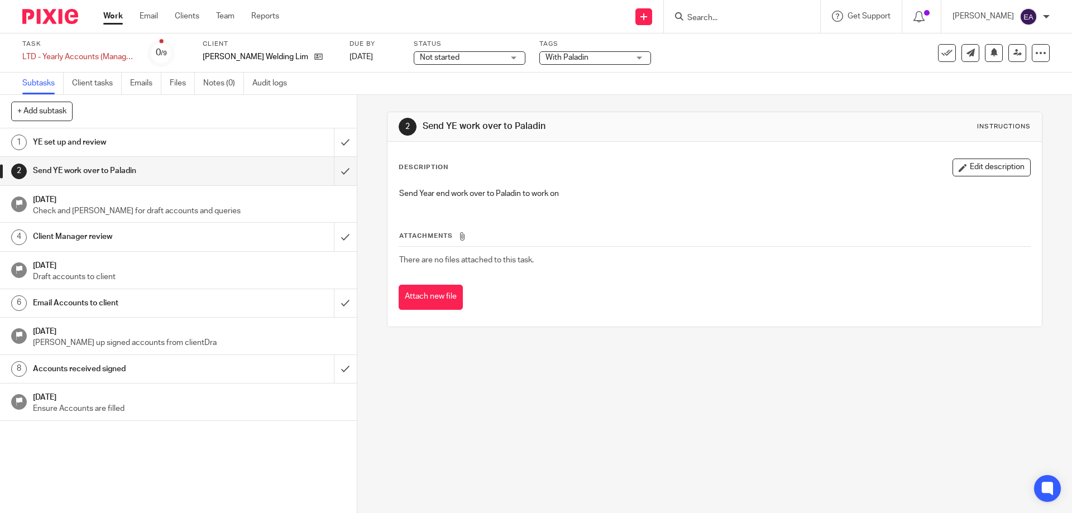
click at [122, 15] on link "Work" at bounding box center [113, 16] width 20 height 11
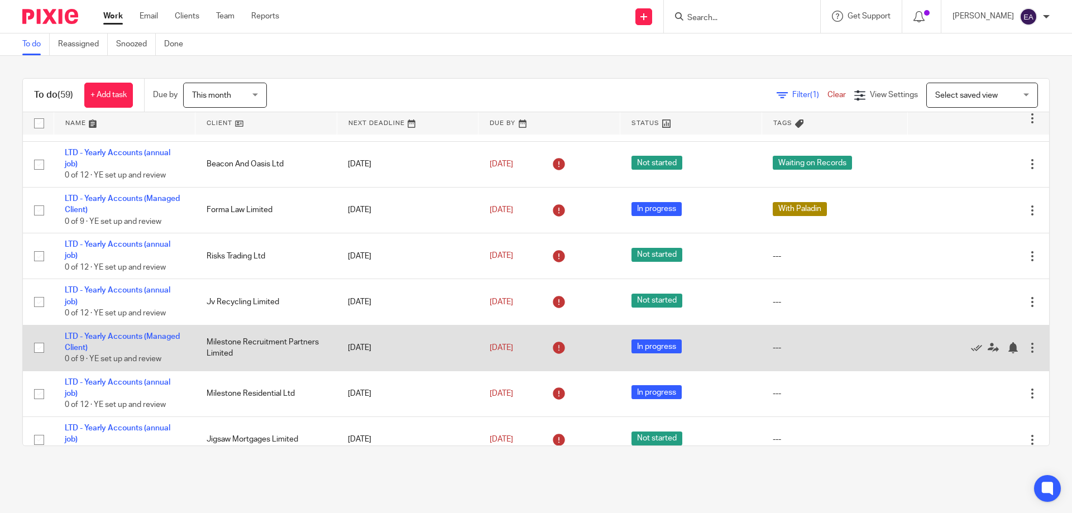
scroll to position [838, 0]
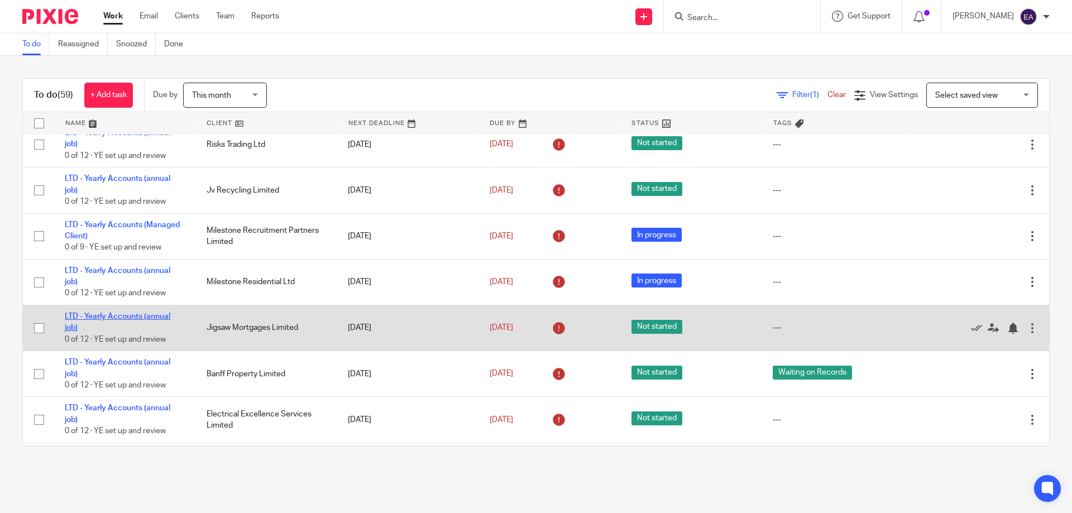
click at [156, 326] on link "LTD - Yearly Accounts (annual job)" at bounding box center [118, 322] width 106 height 19
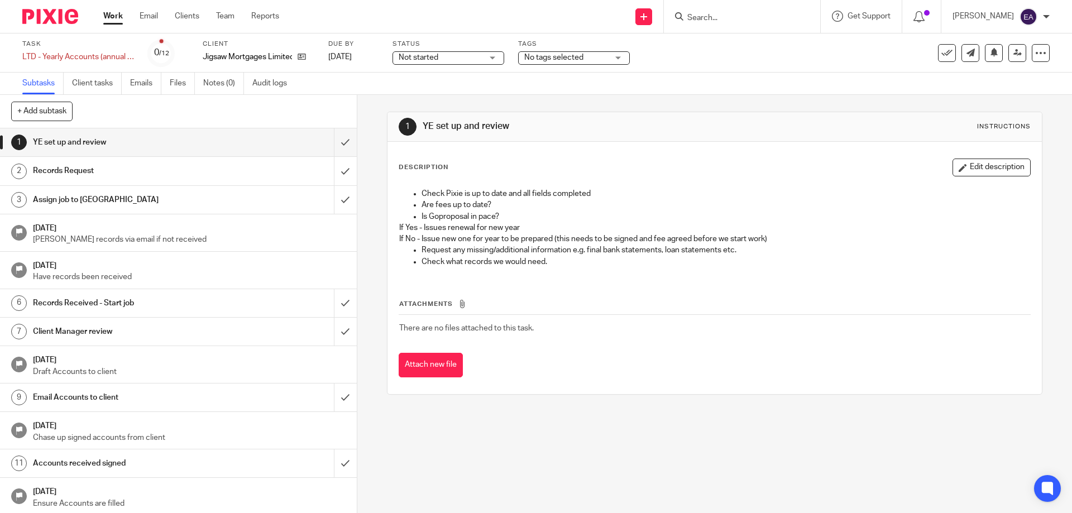
click at [619, 58] on div "No tags selected" at bounding box center [574, 57] width 112 height 13
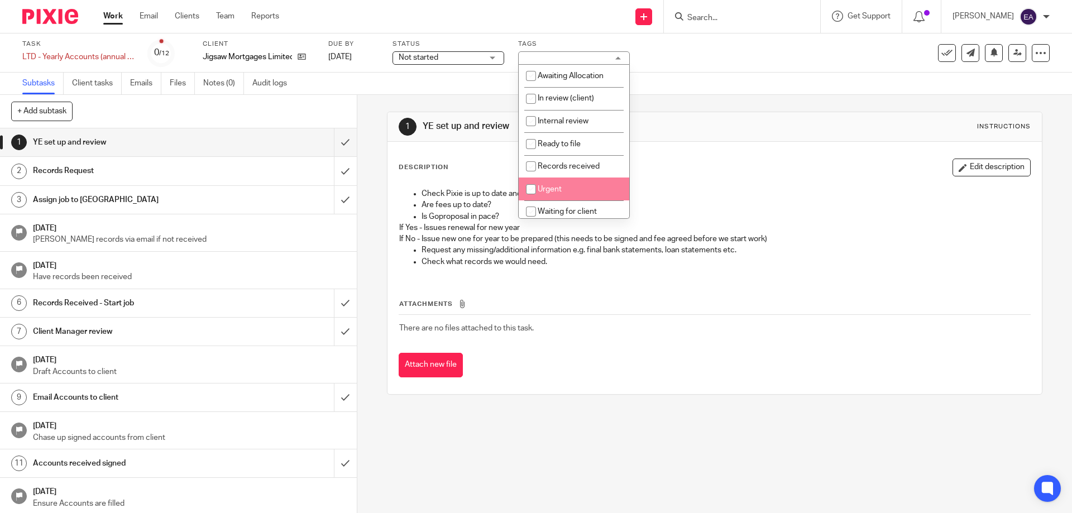
scroll to position [56, 0]
click at [579, 176] on span "Waiting on Records" at bounding box center [572, 179] width 68 height 8
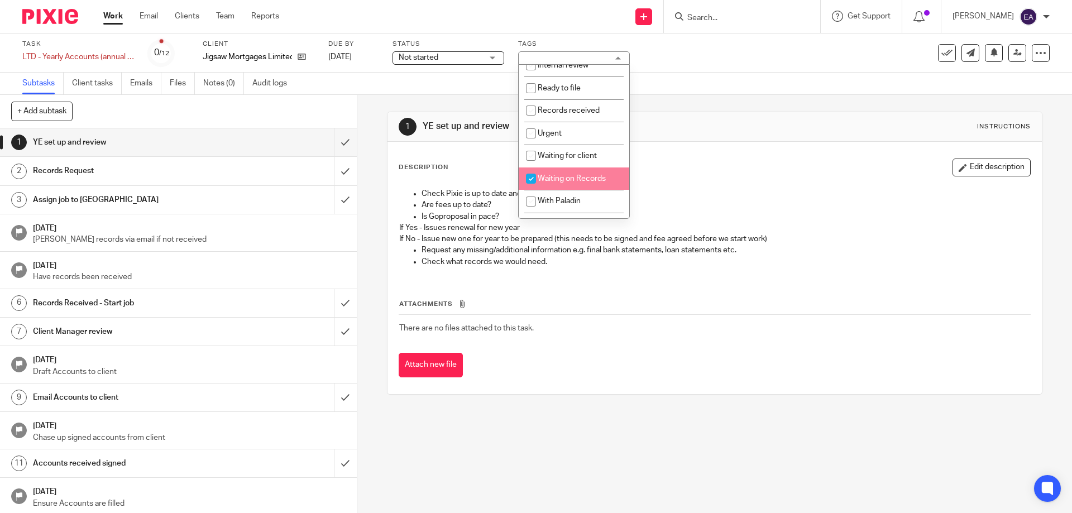
checkbox input "true"
click at [600, 362] on div "Attach new file" at bounding box center [715, 365] width 632 height 25
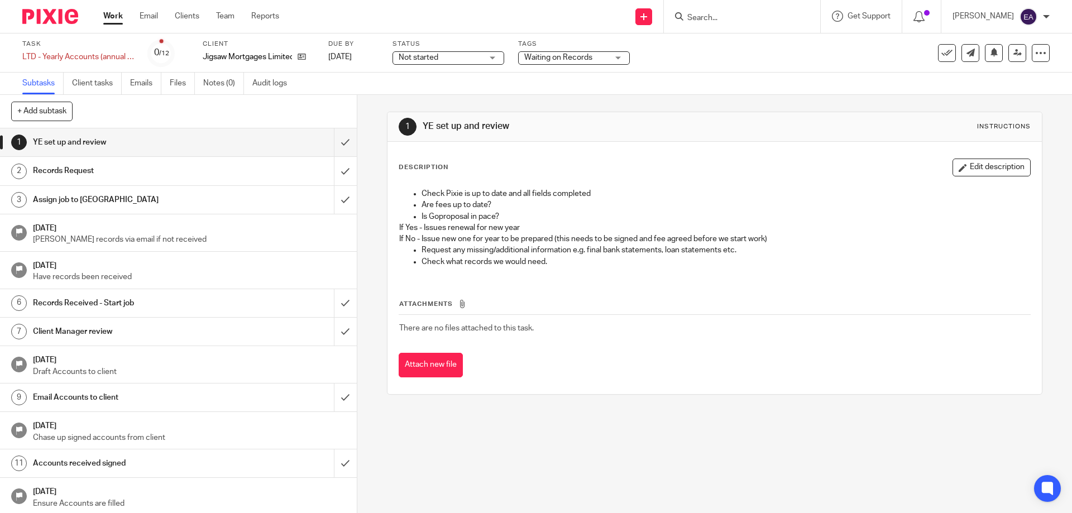
click at [109, 19] on link "Work" at bounding box center [113, 16] width 20 height 11
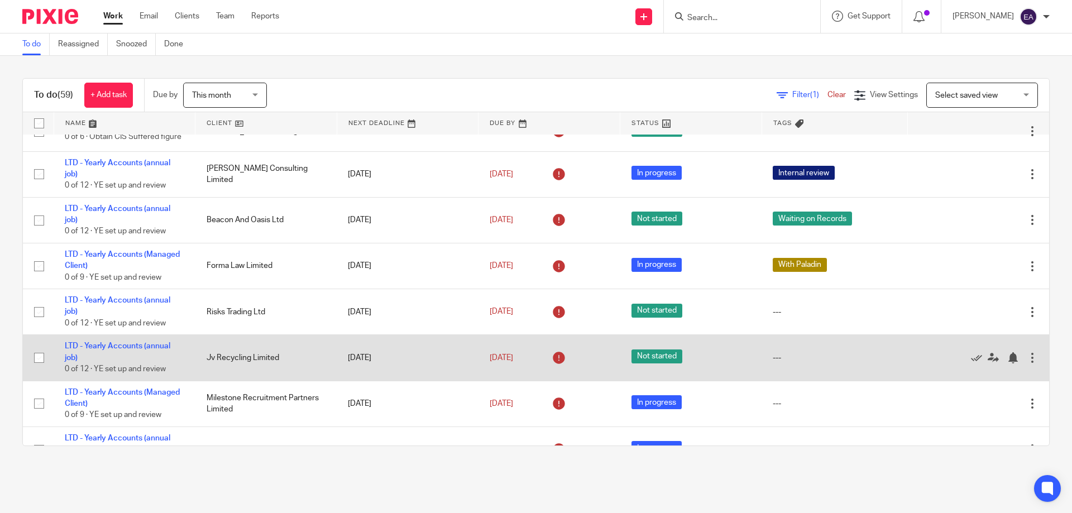
scroll to position [782, 0]
